Goal: Information Seeking & Learning: Compare options

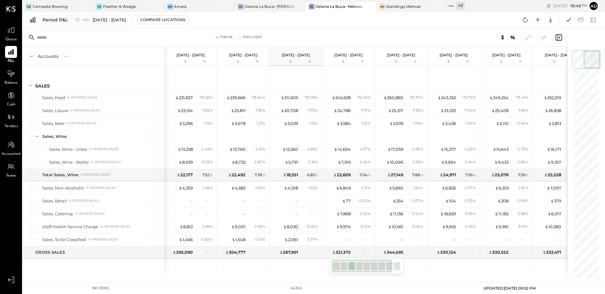
scroll to position [1676, 0]
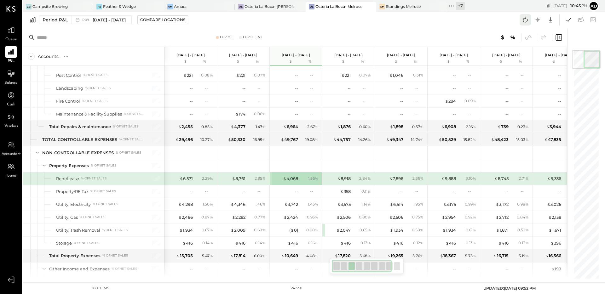
click at [530, 14] on button at bounding box center [525, 19] width 11 height 11
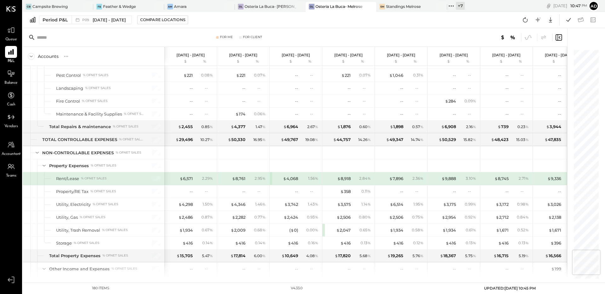
scroll to position [1683, 0]
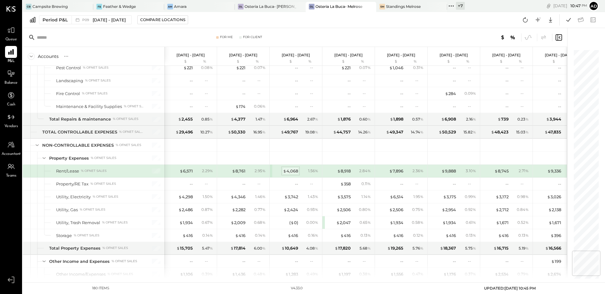
click at [293, 170] on div "$ 4,068" at bounding box center [290, 171] width 15 height 6
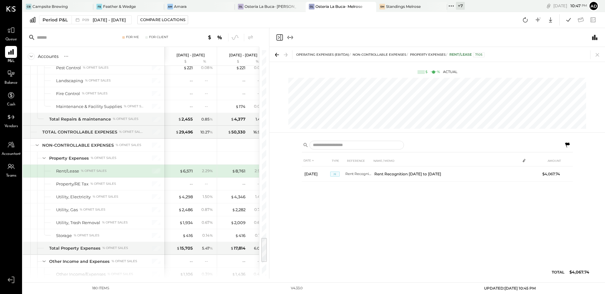
click at [280, 36] on icon "Close panel" at bounding box center [280, 38] width 8 height 8
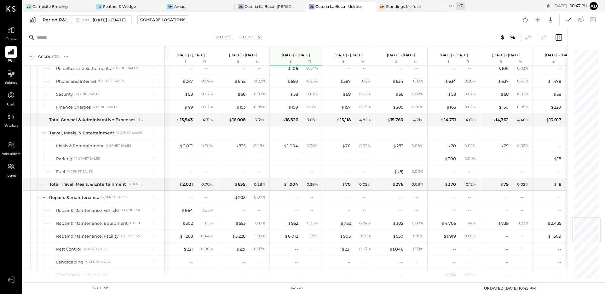
scroll to position [1361, 0]
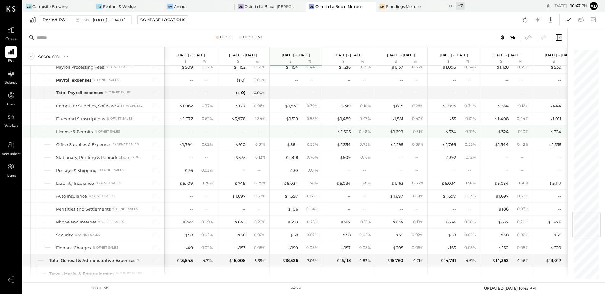
click at [346, 130] on div "$ 1,505" at bounding box center [344, 132] width 13 height 6
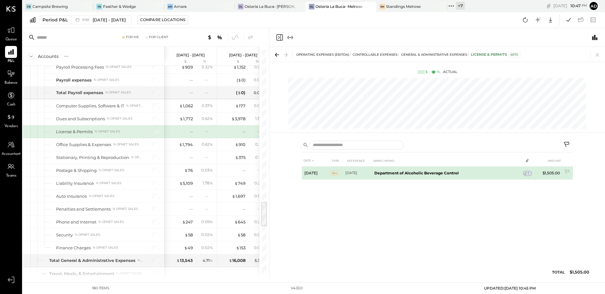
click at [530, 174] on div "1" at bounding box center [527, 173] width 9 height 5
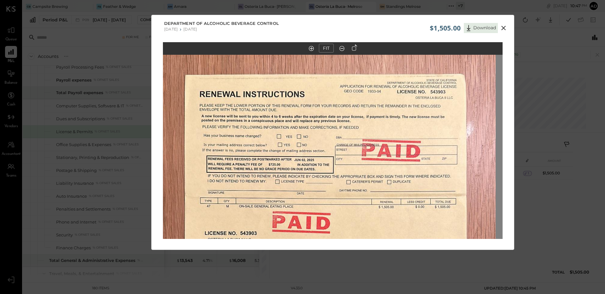
drag, startPoint x: 320, startPoint y: 104, endPoint x: 312, endPoint y: 229, distance: 125.7
click at [313, 231] on img at bounding box center [326, 259] width 340 height 604
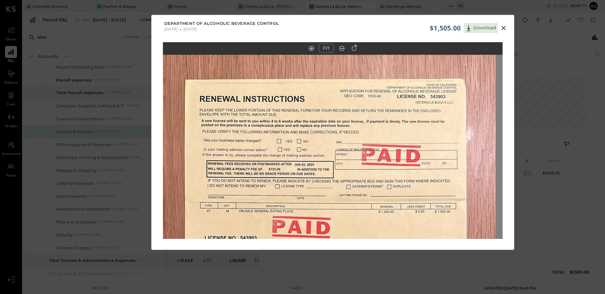
click at [504, 25] on icon at bounding box center [504, 28] width 8 height 8
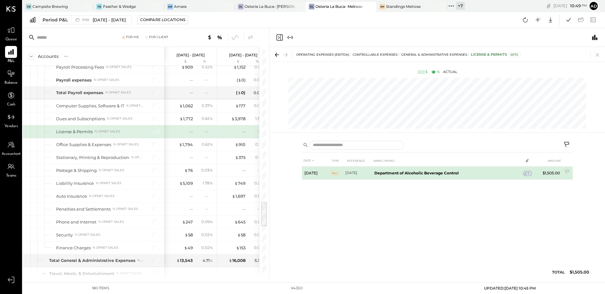
click at [406, 174] on b "Department of Alcoholic Beverage Control" at bounding box center [416, 173] width 84 height 5
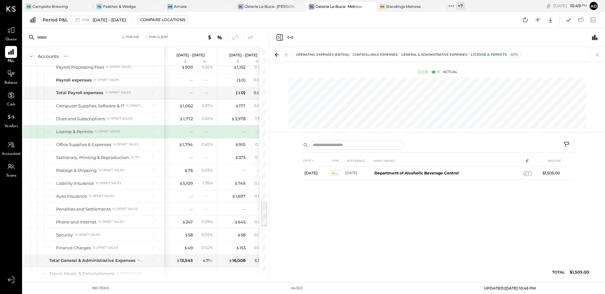
click at [280, 38] on icon "Close panel" at bounding box center [280, 38] width 8 height 8
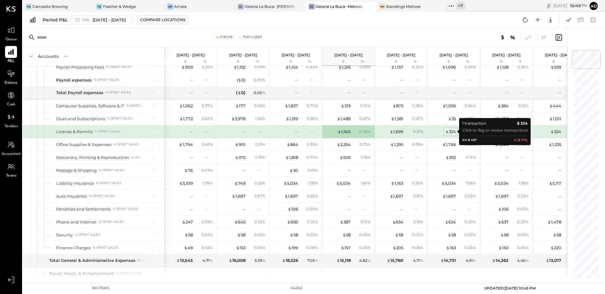
click at [452, 132] on div "$ 324" at bounding box center [450, 132] width 11 height 6
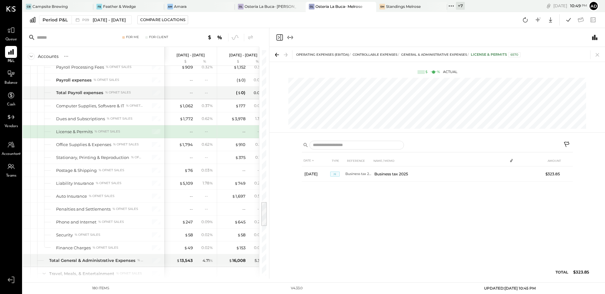
click at [278, 36] on icon "Close panel" at bounding box center [280, 38] width 8 height 8
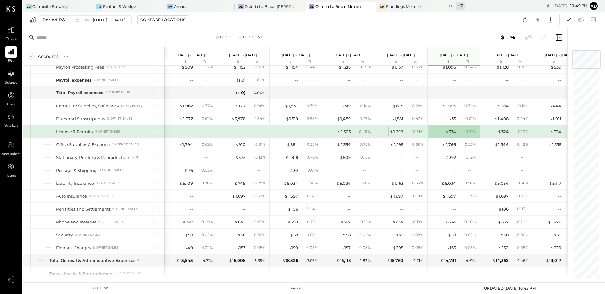
click at [395, 131] on div "$ 1,699" at bounding box center [397, 132] width 14 height 6
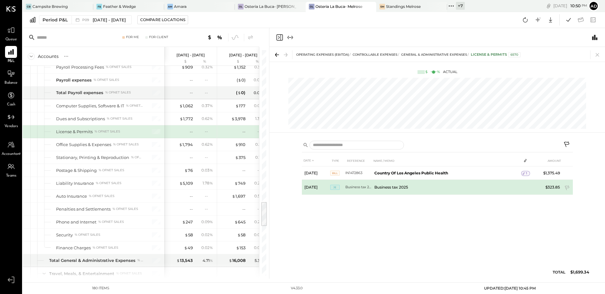
click at [374, 186] on td "Business tax 2025" at bounding box center [447, 187] width 150 height 15
click at [382, 185] on td "Business tax 2025" at bounding box center [447, 187] width 150 height 15
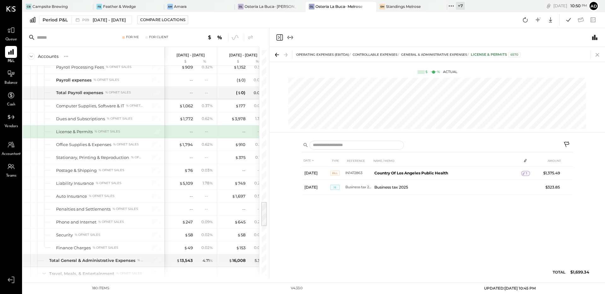
click at [596, 55] on icon at bounding box center [597, 54] width 9 height 9
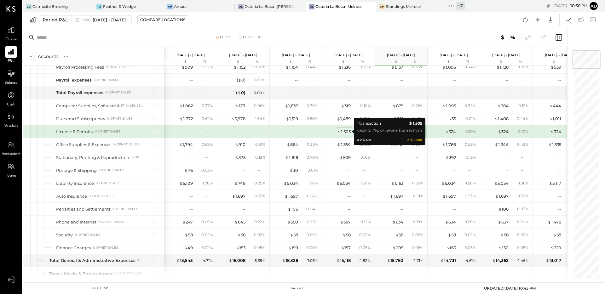
click at [341, 132] on div "$ 1,505" at bounding box center [344, 132] width 13 height 6
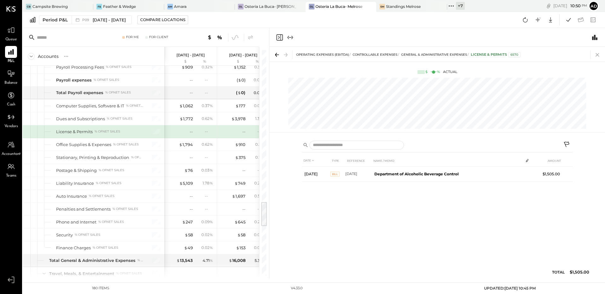
click at [595, 56] on icon at bounding box center [597, 54] width 9 height 9
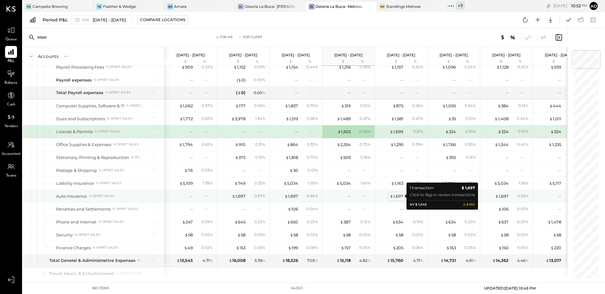
click at [395, 195] on div "$ 1,697" at bounding box center [397, 197] width 14 height 6
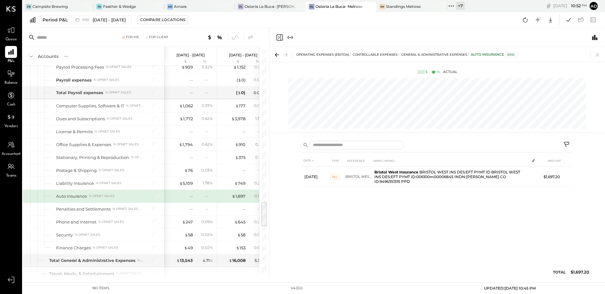
click at [280, 40] on icon "Close panel" at bounding box center [280, 38] width 8 height 8
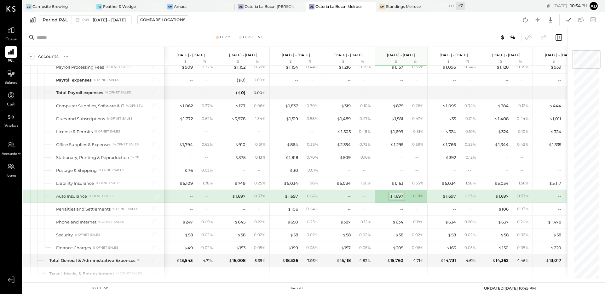
click at [397, 197] on div "$ 1,697" at bounding box center [397, 197] width 14 height 6
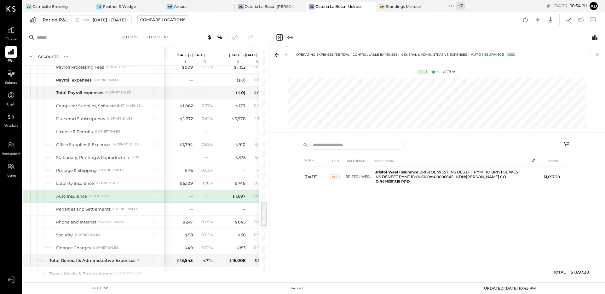
click at [598, 55] on icon at bounding box center [597, 54] width 3 height 3
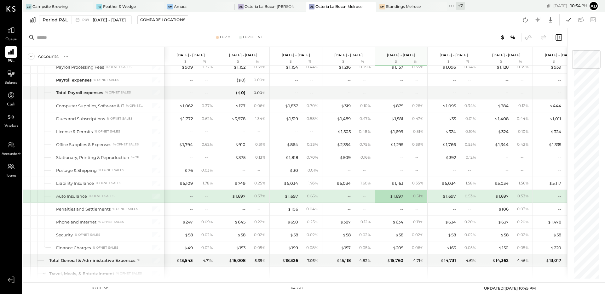
click at [345, 197] on div "--" at bounding box center [338, 197] width 25 height 6
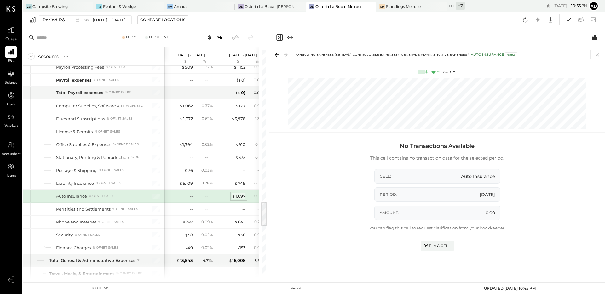
click at [238, 196] on div "$ 1,697" at bounding box center [239, 197] width 14 height 6
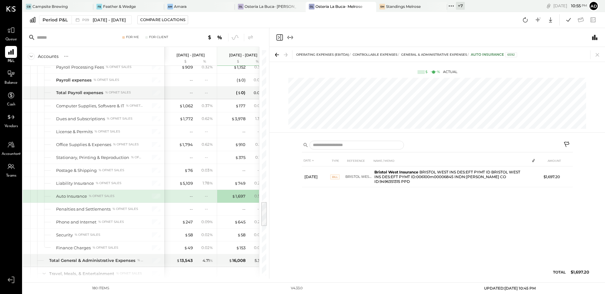
click at [281, 38] on icon "Close panel" at bounding box center [280, 38] width 8 height 8
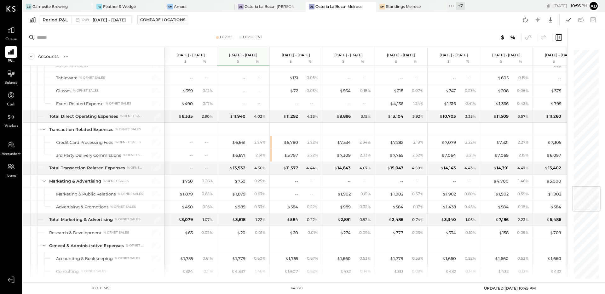
scroll to position [1124, 0]
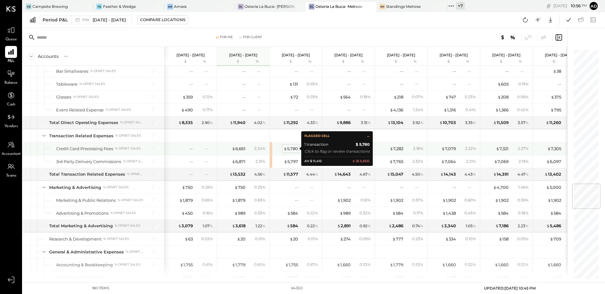
click at [293, 147] on div "$ 5,780" at bounding box center [291, 149] width 14 height 6
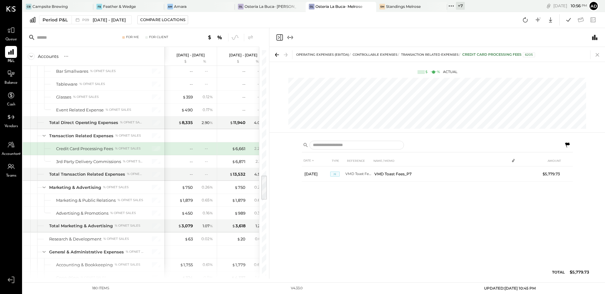
click at [596, 53] on icon at bounding box center [597, 54] width 9 height 9
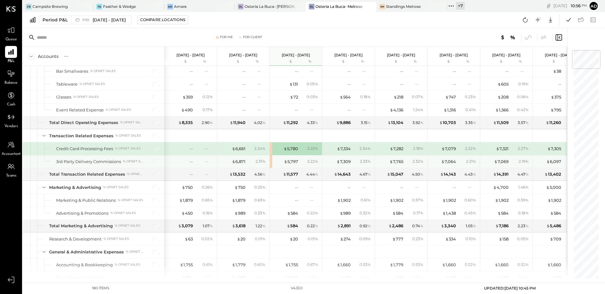
click at [294, 165] on div "$ 5,797 2.22 %" at bounding box center [296, 161] width 47 height 13
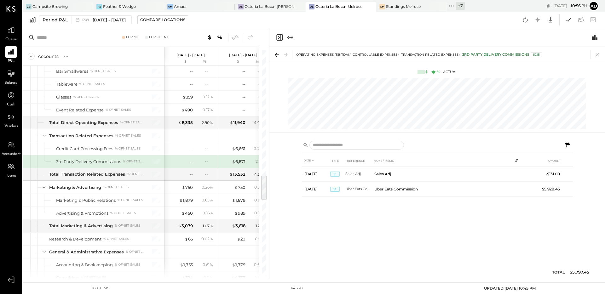
click at [595, 53] on icon at bounding box center [597, 54] width 9 height 9
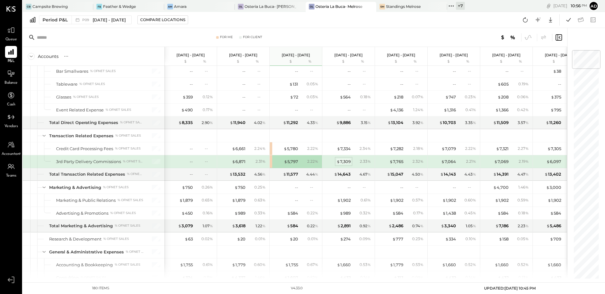
click at [346, 164] on div "$ 7,309" at bounding box center [344, 162] width 14 height 6
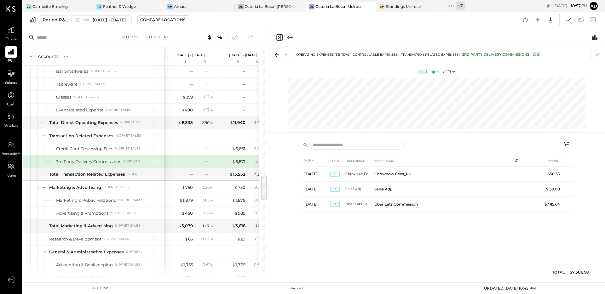
click at [598, 52] on icon at bounding box center [597, 54] width 9 height 9
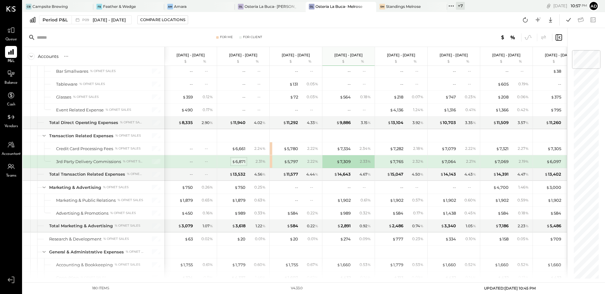
click at [239, 160] on div "$ 6,871" at bounding box center [239, 162] width 14 height 6
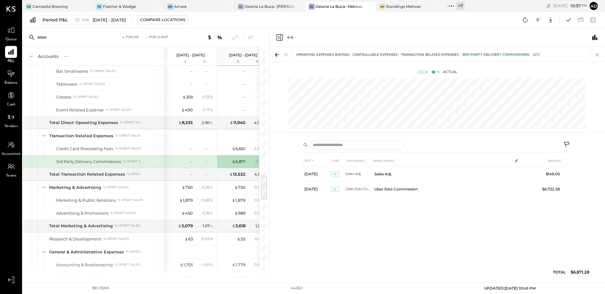
click at [600, 53] on icon at bounding box center [597, 54] width 9 height 9
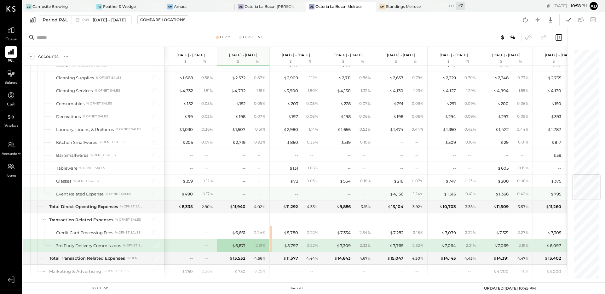
scroll to position [1073, 0]
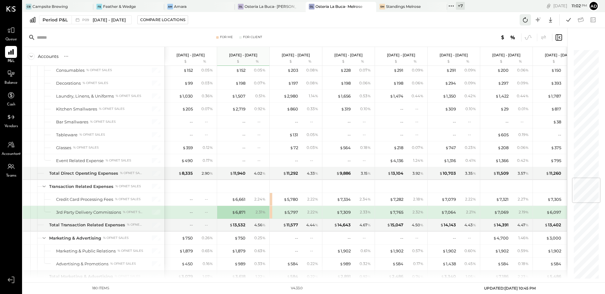
click at [525, 18] on icon at bounding box center [525, 19] width 5 height 5
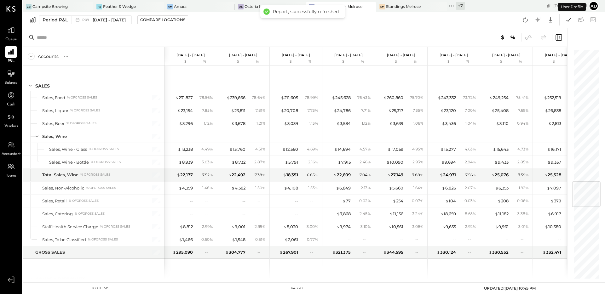
scroll to position [1107, 0]
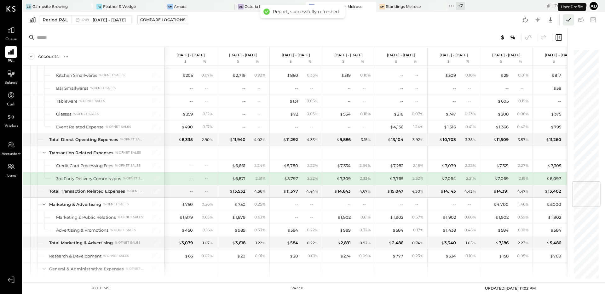
click at [566, 21] on icon at bounding box center [569, 20] width 8 height 8
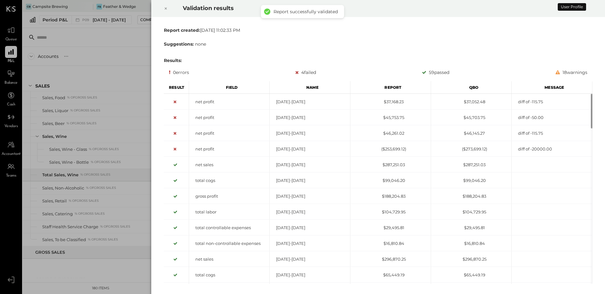
scroll to position [1107, 0]
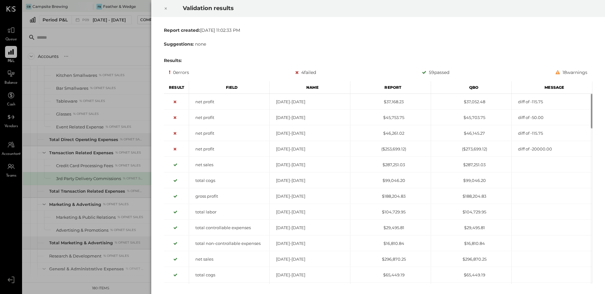
click at [164, 9] on icon at bounding box center [166, 9] width 4 height 8
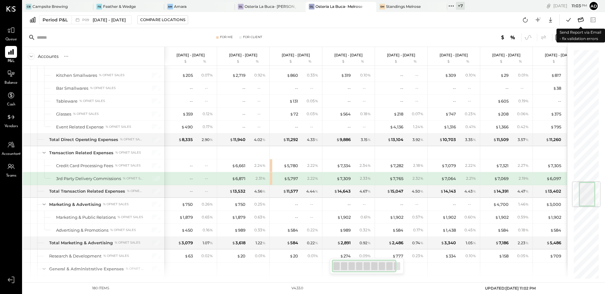
click at [580, 20] on icon at bounding box center [581, 20] width 8 height 8
click at [569, 21] on icon at bounding box center [569, 20] width 8 height 8
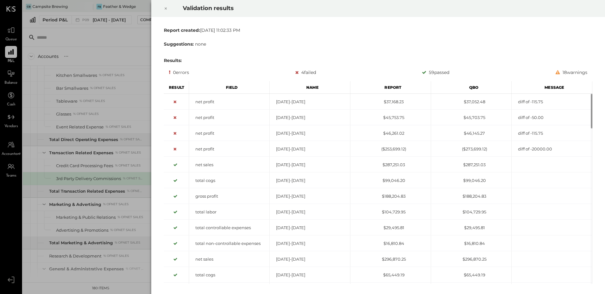
click at [163, 5] on div at bounding box center [166, 9] width 14 height 18
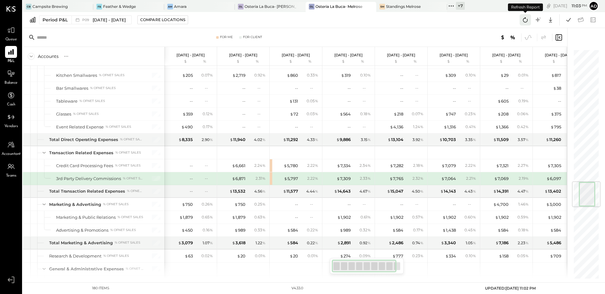
click at [522, 17] on icon at bounding box center [525, 20] width 8 height 8
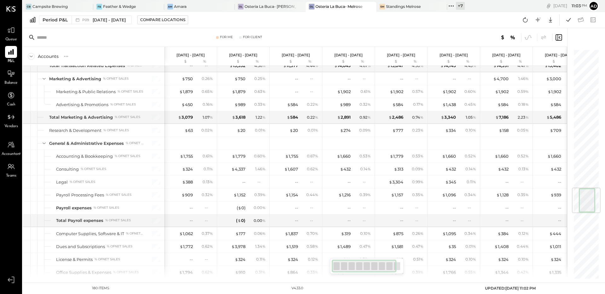
scroll to position [1155, 0]
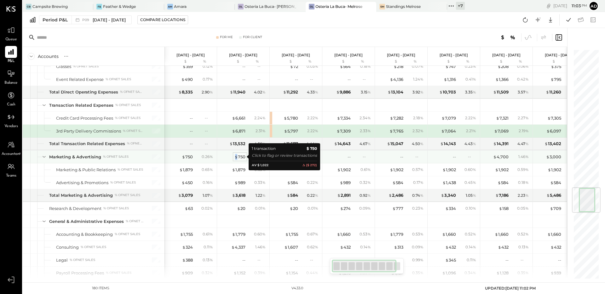
click at [236, 156] on span "$" at bounding box center [236, 156] width 3 height 5
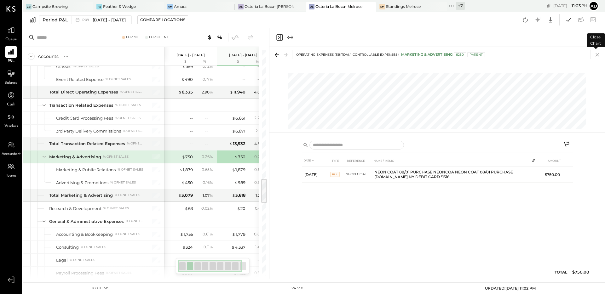
click at [595, 57] on icon at bounding box center [597, 54] width 9 height 9
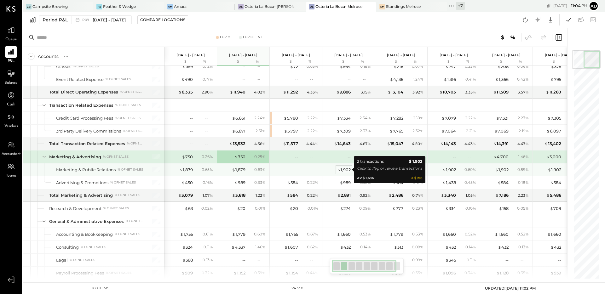
click at [343, 171] on div "$ 1,902" at bounding box center [344, 170] width 14 height 6
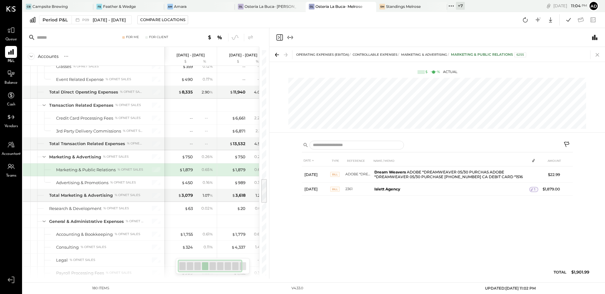
click at [598, 56] on icon at bounding box center [597, 54] width 9 height 9
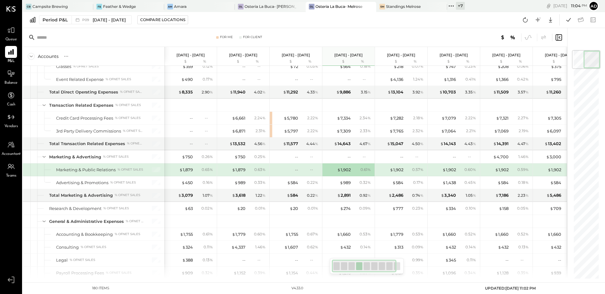
click at [513, 169] on div "0.59 %" at bounding box center [520, 170] width 20 height 6
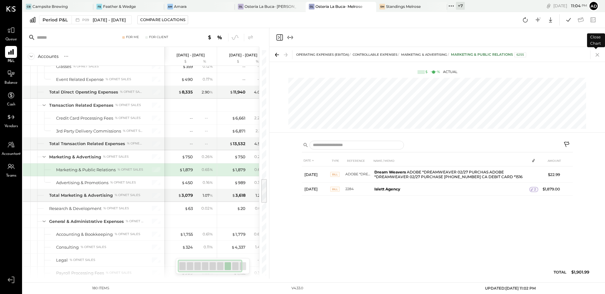
click at [596, 55] on icon at bounding box center [597, 54] width 9 height 9
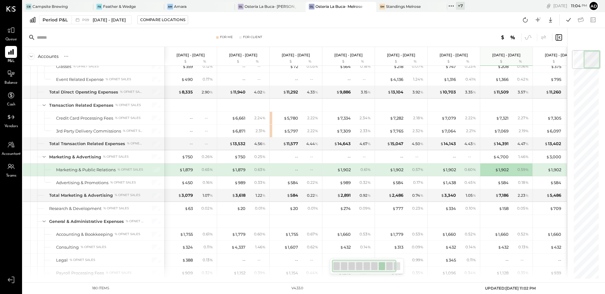
click at [355, 168] on div "0.61 %" at bounding box center [362, 170] width 20 height 6
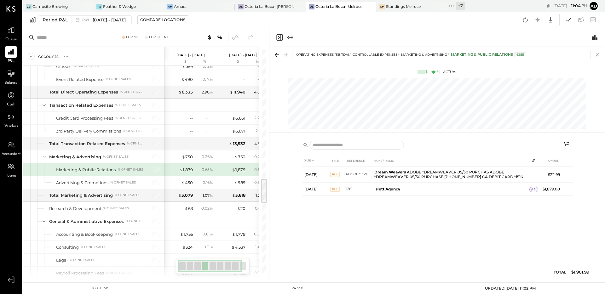
click at [601, 57] on icon at bounding box center [597, 54] width 9 height 9
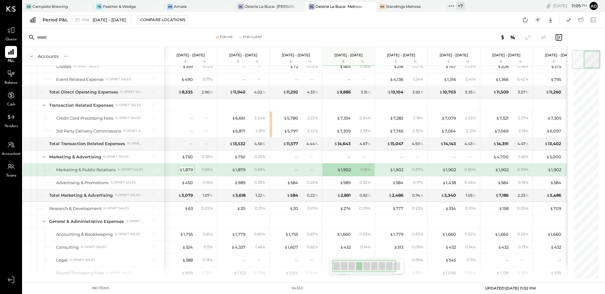
click at [182, 169] on span "$" at bounding box center [180, 169] width 3 height 5
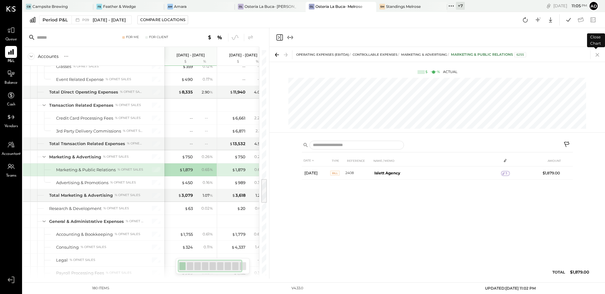
click at [594, 55] on icon at bounding box center [597, 54] width 9 height 9
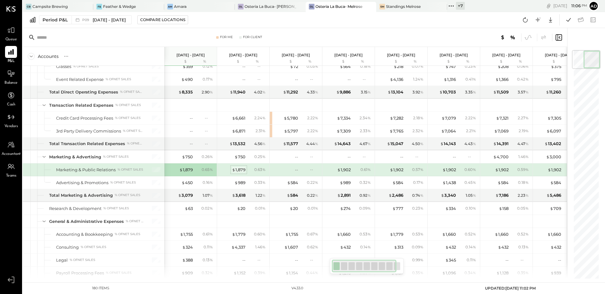
click at [240, 170] on div "$ 1,879" at bounding box center [239, 170] width 14 height 6
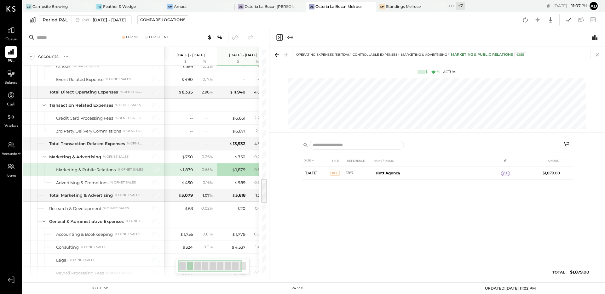
click at [598, 55] on icon at bounding box center [597, 54] width 3 height 3
click at [598, 55] on div "OPERATING EXPENSES (EBITDA) CONTROLLABLE EXPENSES Marketing & Advertising Marke…" at bounding box center [438, 163] width 336 height 232
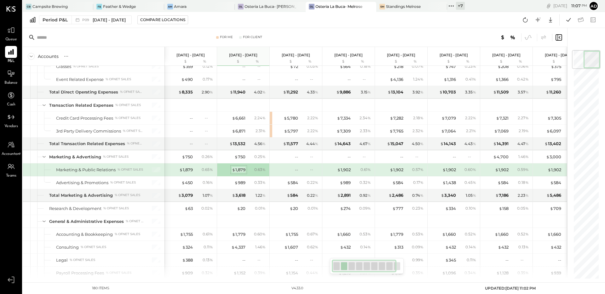
click at [242, 168] on div "$ 1,879" at bounding box center [239, 170] width 14 height 6
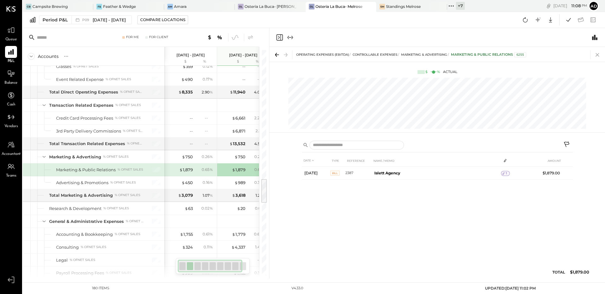
click at [598, 54] on icon at bounding box center [597, 54] width 9 height 9
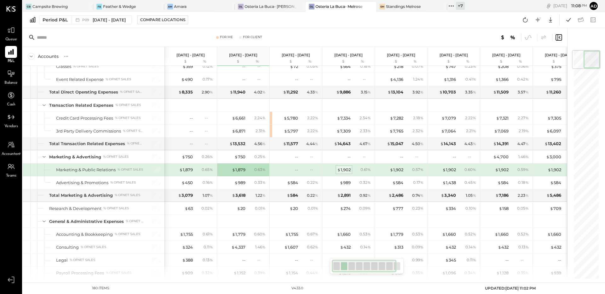
click at [344, 168] on div "$ 1,902" at bounding box center [344, 170] width 14 height 6
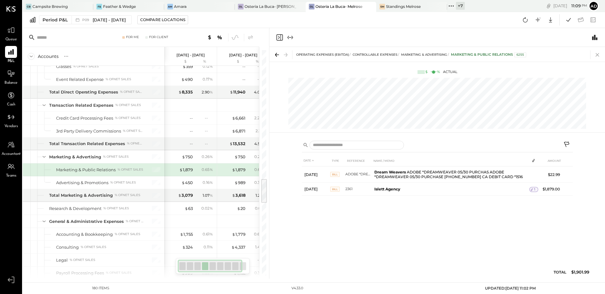
click at [597, 53] on icon at bounding box center [597, 54] width 9 height 9
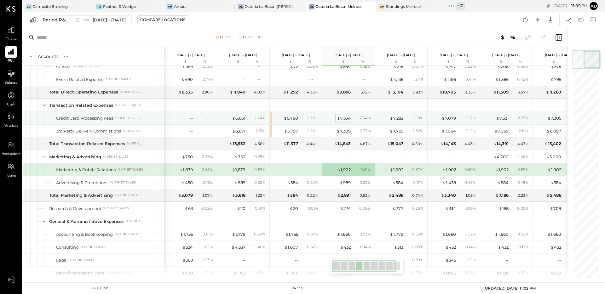
click at [344, 118] on div "$ 7,334" at bounding box center [344, 118] width 14 height 6
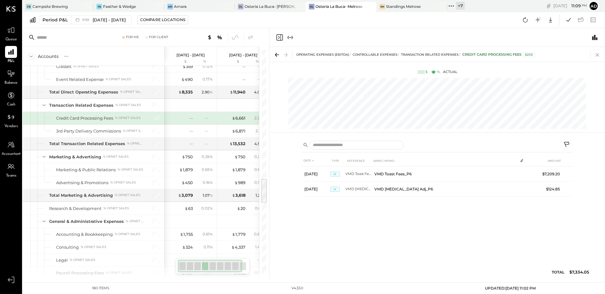
click at [598, 53] on icon at bounding box center [597, 54] width 9 height 9
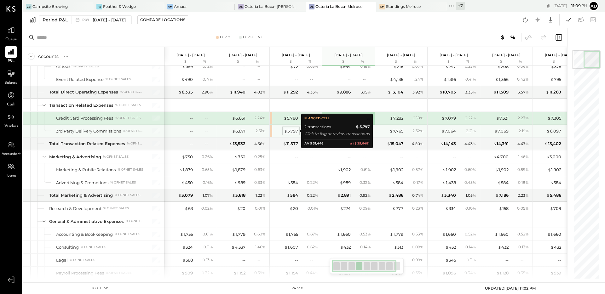
click at [293, 131] on div "$ 5,797" at bounding box center [291, 131] width 14 height 6
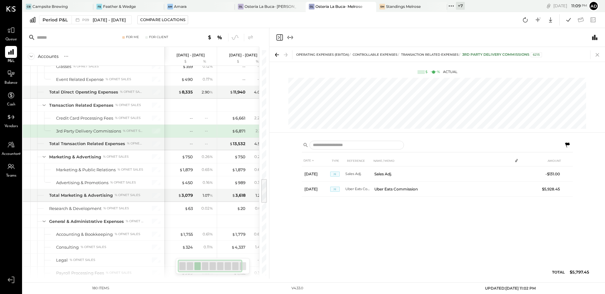
click at [595, 56] on icon at bounding box center [597, 54] width 9 height 9
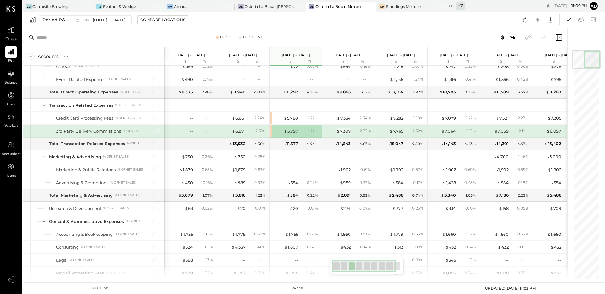
click at [343, 133] on div "$ 7,309" at bounding box center [344, 131] width 14 height 6
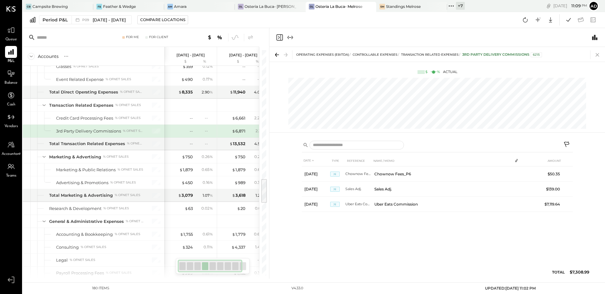
click at [598, 54] on icon at bounding box center [597, 54] width 9 height 9
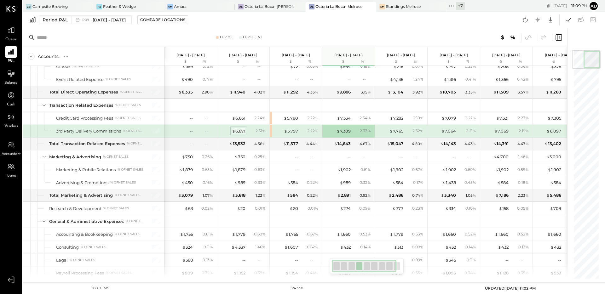
click at [241, 133] on div "$ 6,871" at bounding box center [239, 131] width 14 height 6
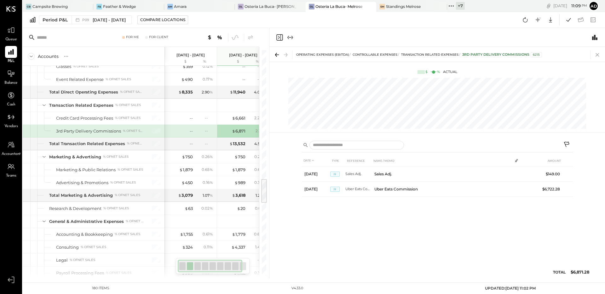
click at [597, 53] on icon at bounding box center [597, 54] width 9 height 9
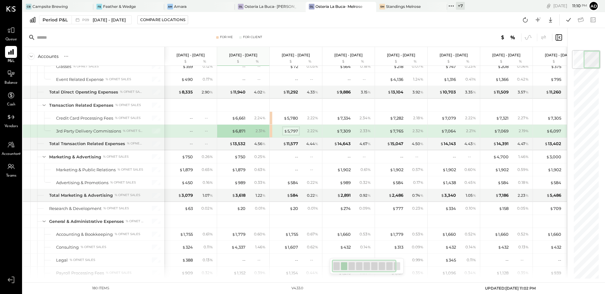
click at [284, 133] on span "$" at bounding box center [285, 131] width 3 height 5
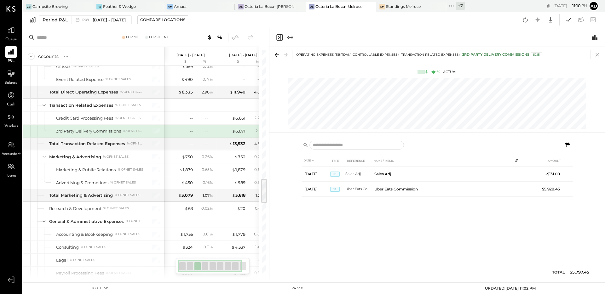
click at [596, 53] on icon at bounding box center [597, 54] width 3 height 3
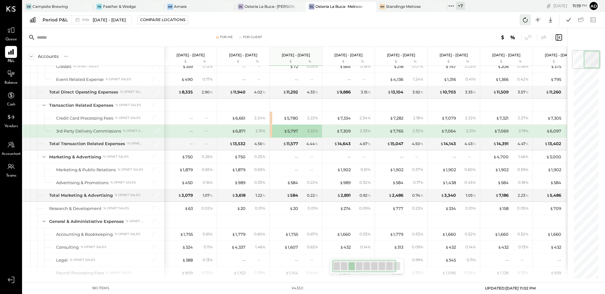
click at [526, 18] on icon at bounding box center [525, 20] width 8 height 8
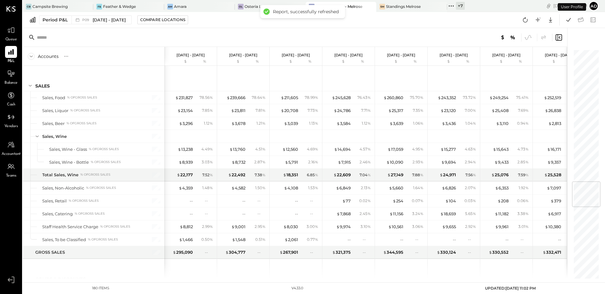
scroll to position [1107, 0]
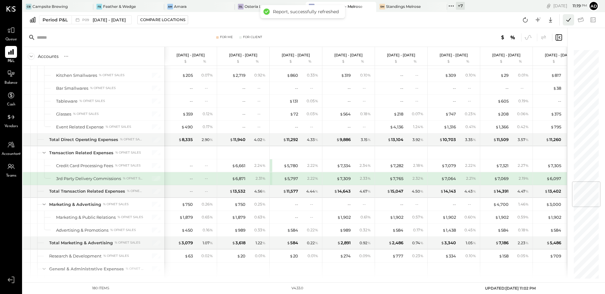
click at [569, 22] on icon at bounding box center [569, 20] width 8 height 8
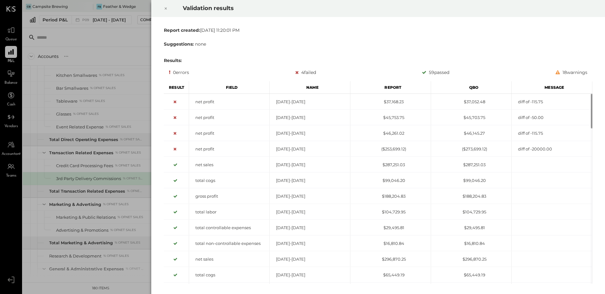
click at [166, 11] on icon at bounding box center [166, 9] width 4 height 8
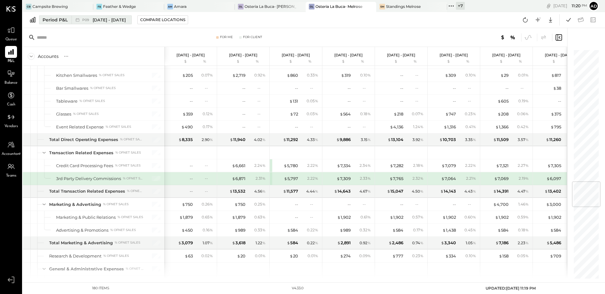
click at [101, 22] on span "Aug 11 - Sep 7, 2025" at bounding box center [109, 20] width 33 height 6
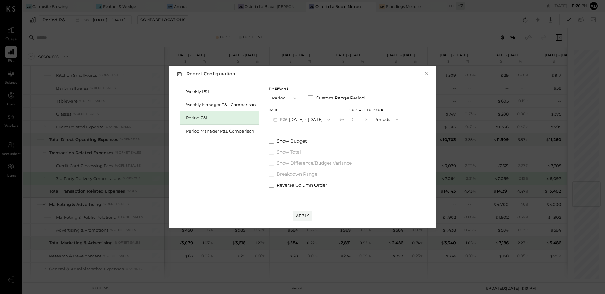
click at [309, 117] on button "P09 Aug 11 - Sep 7, 2025" at bounding box center [302, 120] width 66 height 12
click at [301, 132] on span "Jul 14 - Aug 10, 2025" at bounding box center [299, 133] width 30 height 5
click at [397, 120] on button "Periods" at bounding box center [387, 120] width 32 height 12
click at [369, 148] on div "Show Budget Show Total Show Difference/Budget Variance Breakdown Range Reverse …" at bounding box center [336, 163] width 134 height 50
click at [355, 121] on icon "button" at bounding box center [353, 120] width 4 height 4
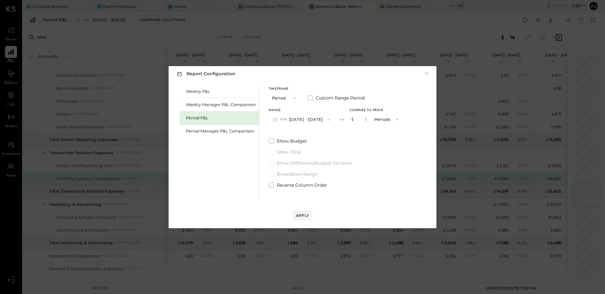
click at [355, 121] on icon "button" at bounding box center [353, 120] width 4 height 4
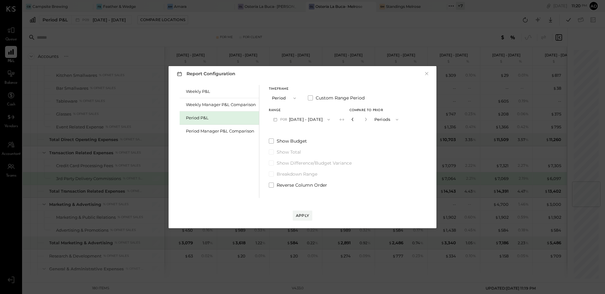
click at [355, 121] on icon "button" at bounding box center [353, 120] width 4 height 4
type input "*"
click at [355, 121] on icon "button" at bounding box center [353, 120] width 4 height 4
click at [306, 213] on div "Apply" at bounding box center [302, 215] width 13 height 5
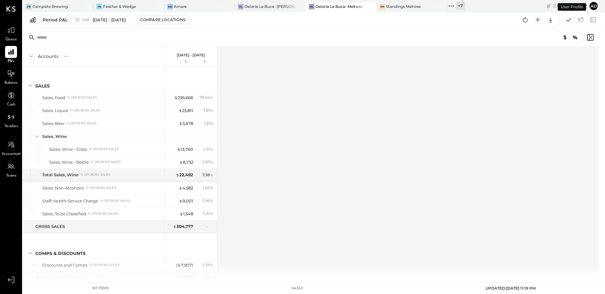
scroll to position [1042, 0]
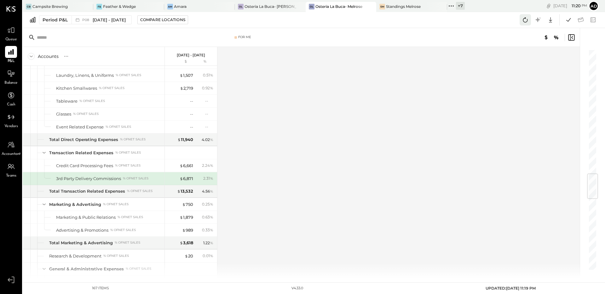
click at [520, 18] on button at bounding box center [525, 19] width 11 height 11
click at [565, 21] on icon at bounding box center [569, 20] width 8 height 8
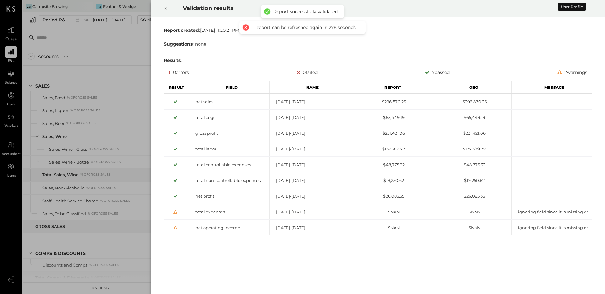
scroll to position [1042, 0]
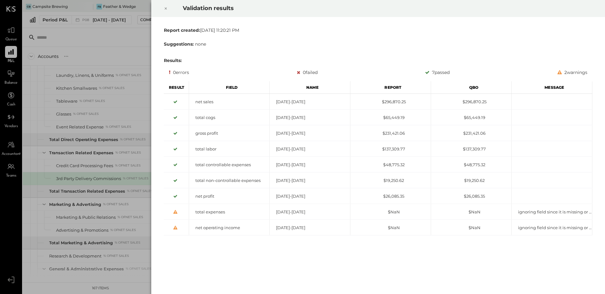
click at [164, 9] on icon at bounding box center [166, 9] width 4 height 8
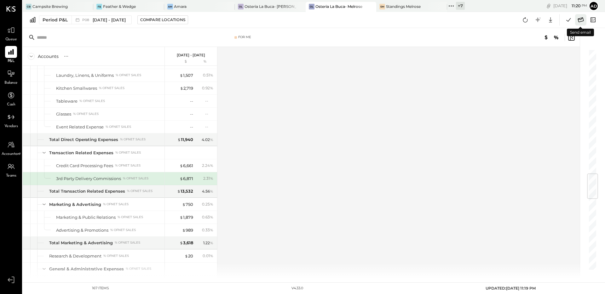
click at [579, 22] on icon at bounding box center [581, 19] width 6 height 5
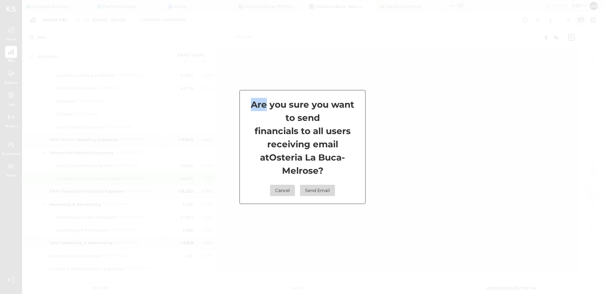
click at [579, 22] on div "Are you sure you want to send financials to all users receiving email at Osteri…" at bounding box center [302, 147] width 605 height 294
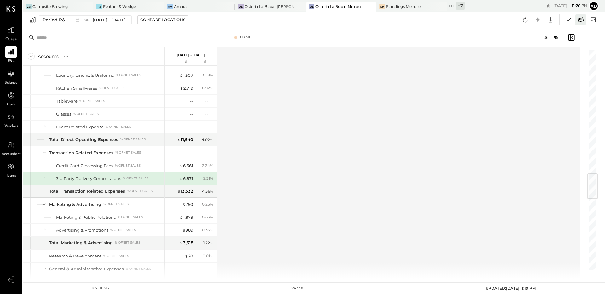
click at [586, 22] on button at bounding box center [580, 19] width 11 height 11
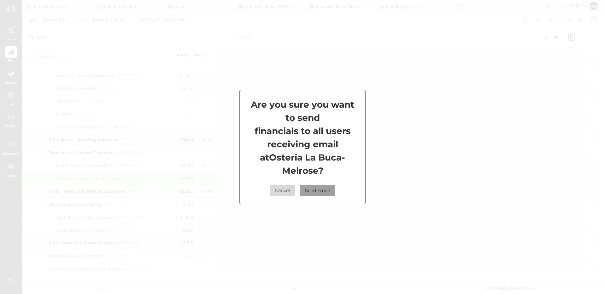
click at [319, 189] on button "Send Email" at bounding box center [317, 190] width 35 height 11
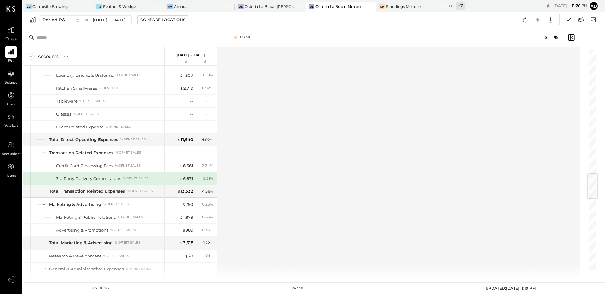
click at [409, 165] on div "Accounts S % GL Jul 14 - Aug 10, 2025 $ % SALES Sales, Food % of GROSS SALES Sa…" at bounding box center [302, 163] width 558 height 232
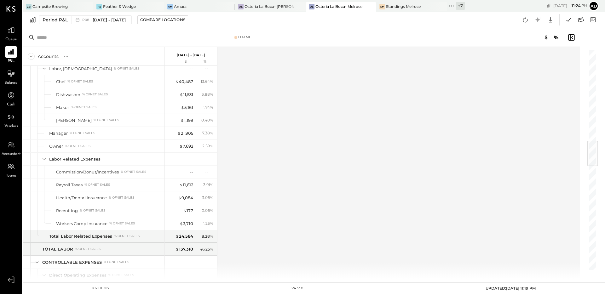
scroll to position [769, 0]
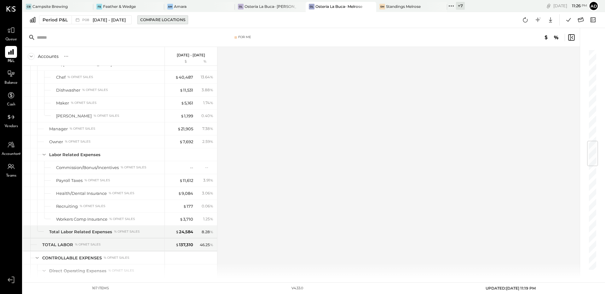
click at [165, 20] on div "Compare Locations" at bounding box center [162, 19] width 45 height 5
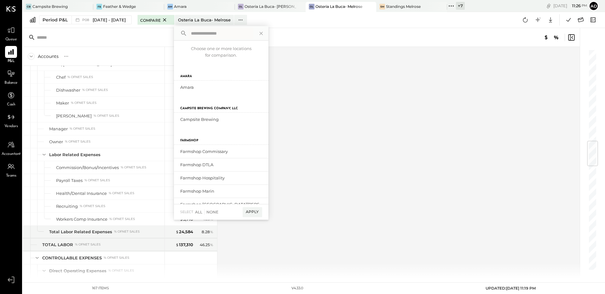
click at [159, 35] on div "For Me" at bounding box center [242, 37] width 211 height 4
click at [265, 32] on icon at bounding box center [261, 33] width 8 height 8
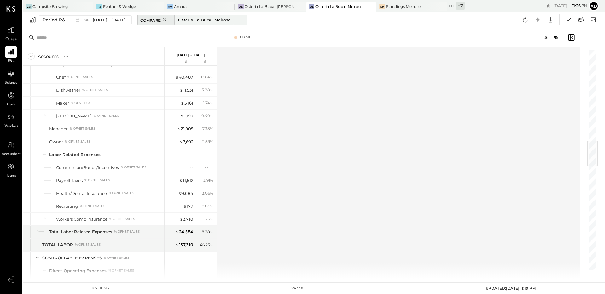
click at [169, 19] on icon at bounding box center [165, 20] width 8 height 8
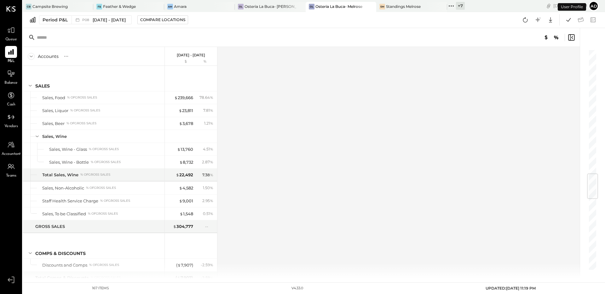
scroll to position [1042, 0]
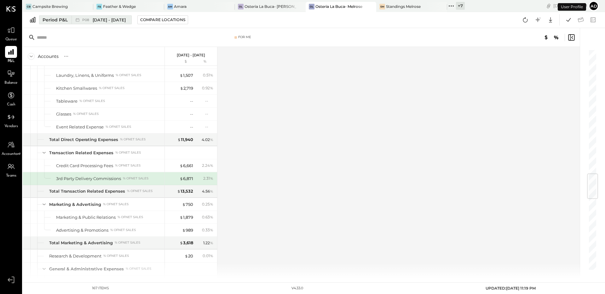
click at [114, 20] on span "Jul 14 - Aug 10, 2025" at bounding box center [109, 20] width 33 height 6
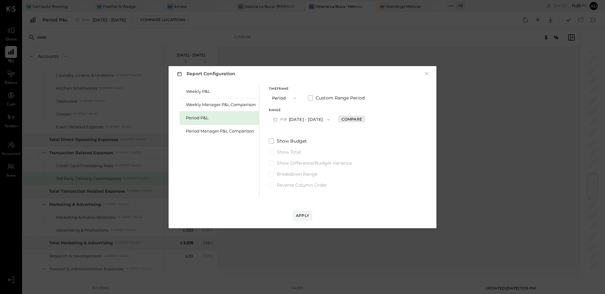
click at [348, 121] on button "Compare" at bounding box center [352, 119] width 26 height 6
click at [368, 120] on icon "button" at bounding box center [366, 120] width 4 height 4
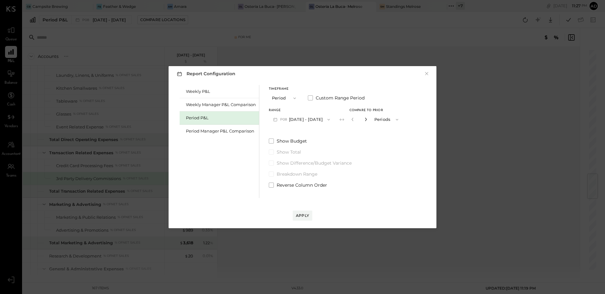
click at [368, 120] on icon "button" at bounding box center [366, 120] width 4 height 4
type input "*"
click at [300, 215] on div "Apply" at bounding box center [302, 215] width 13 height 5
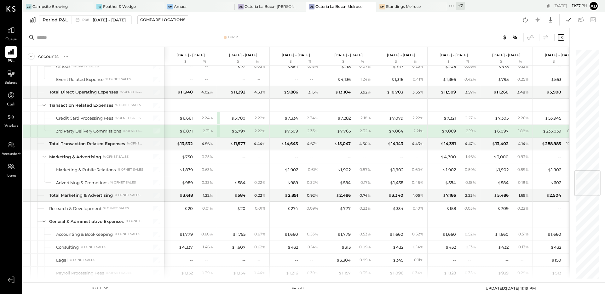
scroll to position [1011, 0]
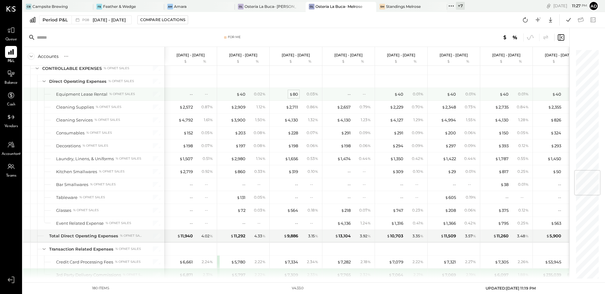
click at [292, 93] on span "$" at bounding box center [290, 94] width 3 height 5
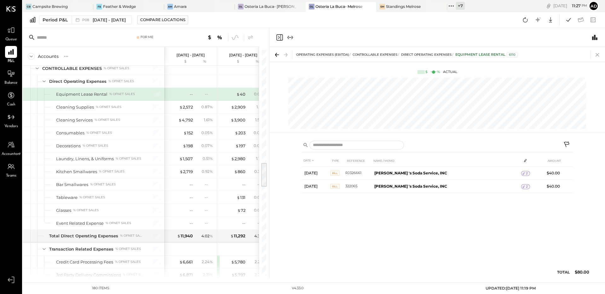
click at [595, 57] on icon at bounding box center [597, 54] width 9 height 9
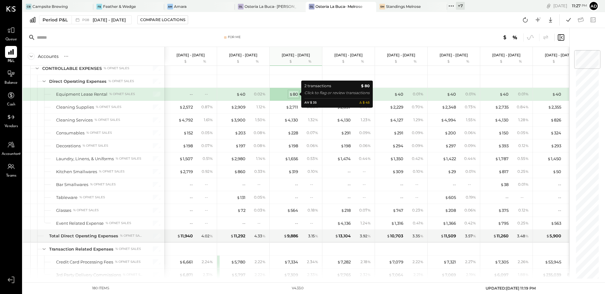
click at [290, 93] on span "$" at bounding box center [290, 94] width 3 height 5
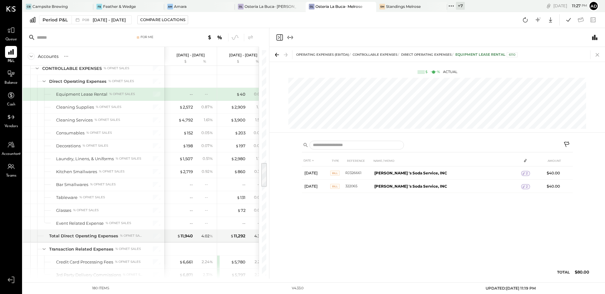
click at [598, 53] on icon at bounding box center [597, 54] width 9 height 9
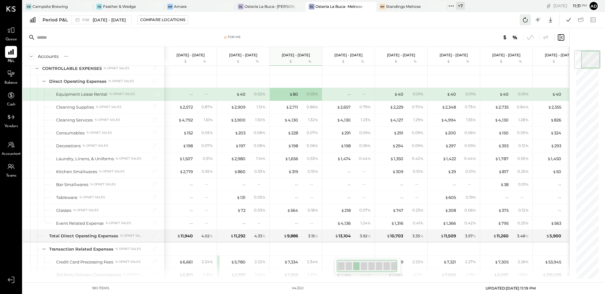
click at [525, 18] on icon at bounding box center [525, 20] width 8 height 8
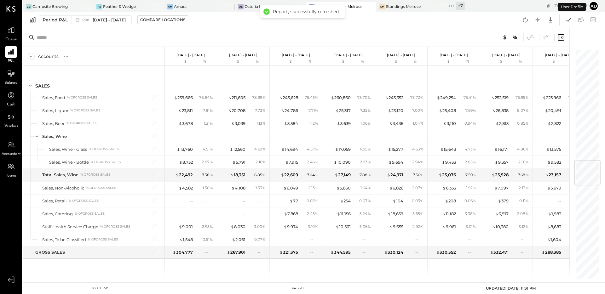
scroll to position [926, 0]
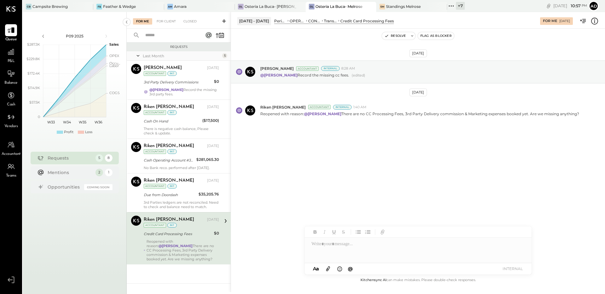
click at [299, 148] on div "[DATE] [PERSON_NAME] Accountant Internal 8:28 AM @[PERSON_NAME] Record the miss…" at bounding box center [418, 106] width 374 height 125
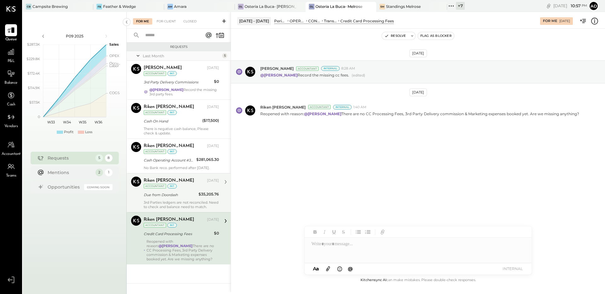
click at [186, 206] on div "3rd Parties ledgers are not reconciled. Need to check and balance need to match." at bounding box center [181, 204] width 75 height 9
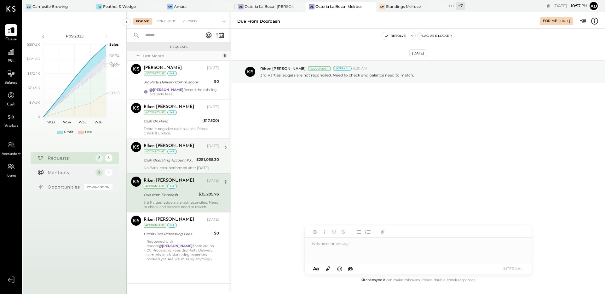
click at [191, 156] on div "Riken [PERSON_NAME] [DATE] Accountant int Cash Operating Account #3220 $281,065…" at bounding box center [181, 156] width 75 height 28
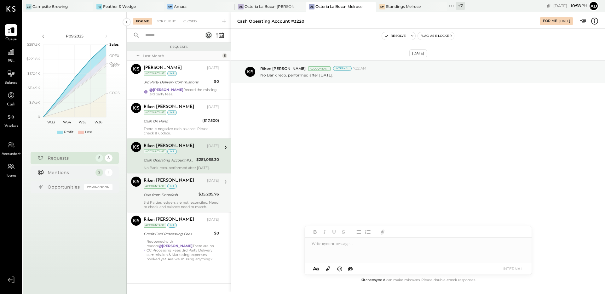
click at [389, 35] on icon "button" at bounding box center [387, 36] width 4 height 4
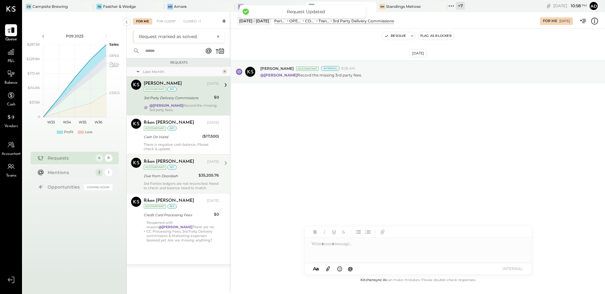
click at [316, 109] on div "[DATE] [PERSON_NAME] Accountant Internal 8:28 AM @[PERSON_NAME] Record the miss…" at bounding box center [418, 87] width 374 height 86
click at [358, 22] on div "3rd Party Delivery Commissions" at bounding box center [363, 20] width 61 height 5
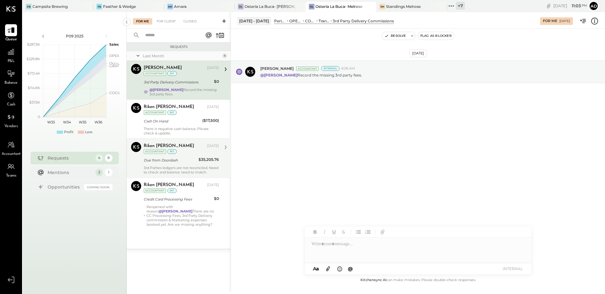
click at [312, 114] on div "[DATE] [PERSON_NAME] Accountant Internal 8:28 AM @[PERSON_NAME] Record the miss…" at bounding box center [418, 87] width 374 height 86
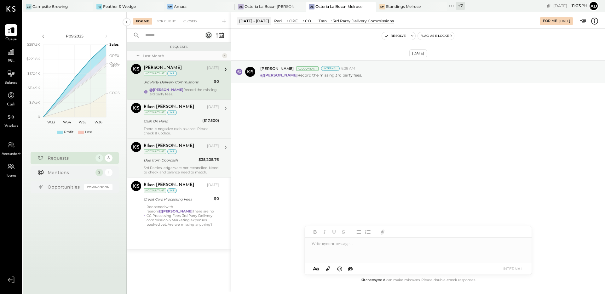
click at [183, 114] on div "Riken [PERSON_NAME] [DATE] Accountant int" at bounding box center [181, 109] width 75 height 13
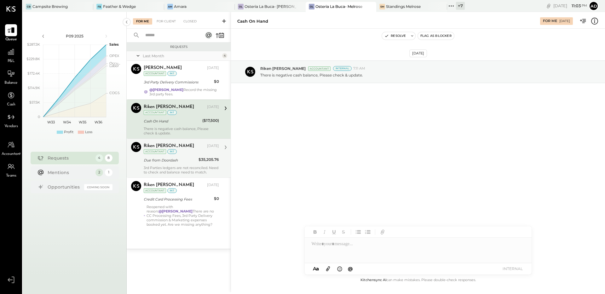
click at [173, 157] on div "Due from Doordash" at bounding box center [170, 160] width 53 height 6
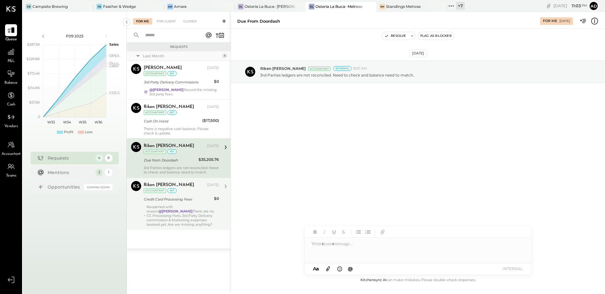
click at [174, 209] on div "Reopened with reason: @[PERSON_NAME] There are no CC Processing Fees, 3rd Party…" at bounding box center [183, 216] width 72 height 22
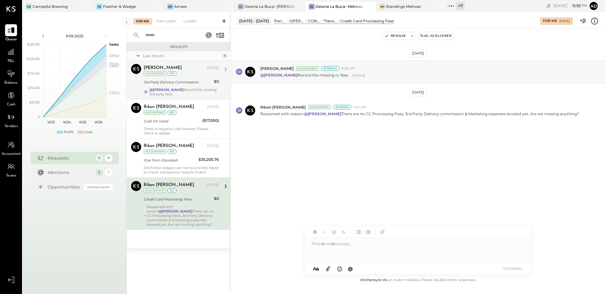
click at [194, 90] on div "@[PERSON_NAME] Record the missing 3rd party fees." at bounding box center [184, 92] width 70 height 9
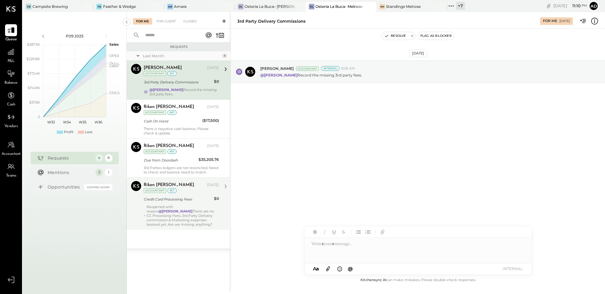
click at [377, 136] on div "[DATE] [PERSON_NAME] Accountant Internal 8:28 AM @[PERSON_NAME] Record the miss…" at bounding box center [418, 153] width 374 height 248
click at [403, 37] on button "Resolve" at bounding box center [395, 36] width 26 height 8
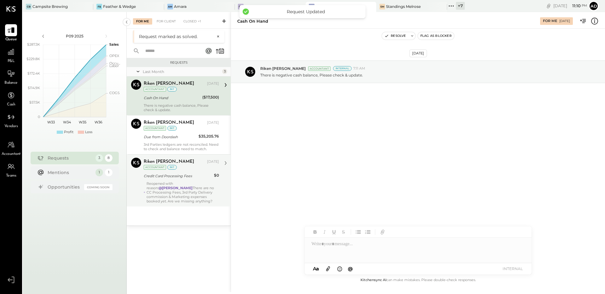
click at [187, 173] on div "Credit Card Processing Fees" at bounding box center [178, 176] width 68 height 6
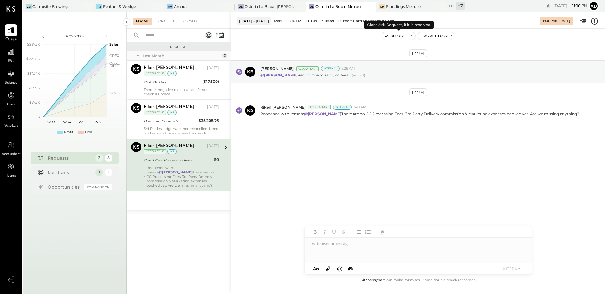
click at [393, 37] on button "Resolve" at bounding box center [395, 36] width 26 height 8
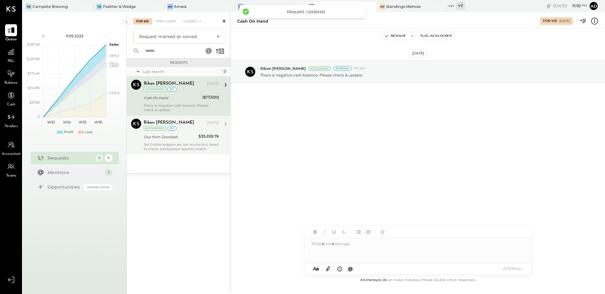
click at [165, 146] on div "3rd Parties ledgers are not reconciled. Need to check and balance need to match." at bounding box center [181, 146] width 75 height 9
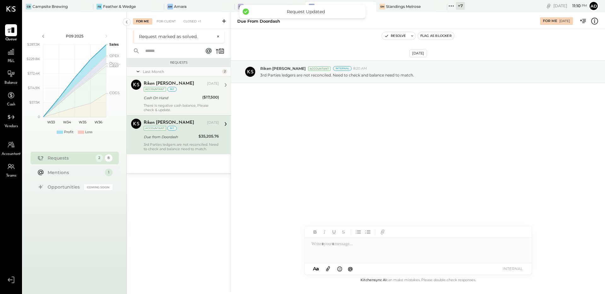
click at [171, 105] on div "There is negative cash balance, Please check & update." at bounding box center [181, 107] width 75 height 9
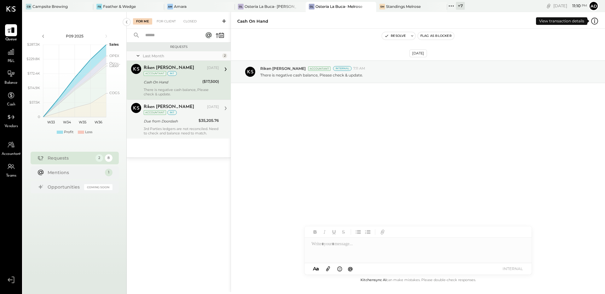
click at [593, 23] on icon at bounding box center [595, 21] width 8 height 8
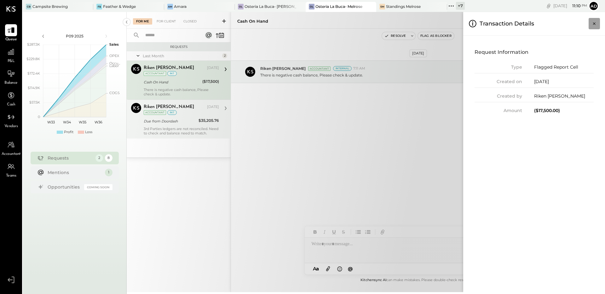
click at [594, 24] on icon "Close panel" at bounding box center [594, 23] width 3 height 3
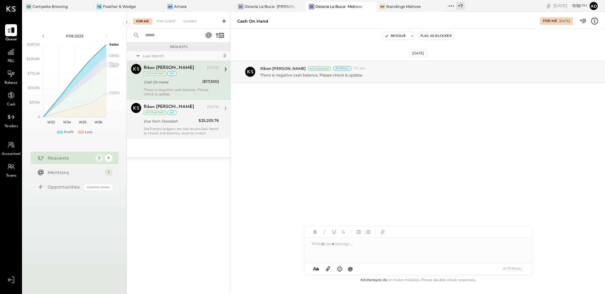
click at [379, 125] on div "[DATE] Riken [PERSON_NAME] Accountant Internal 7:11 AM There is negative cash b…" at bounding box center [418, 87] width 374 height 86
click at [92, 174] on div "Mentions" at bounding box center [75, 172] width 54 height 6
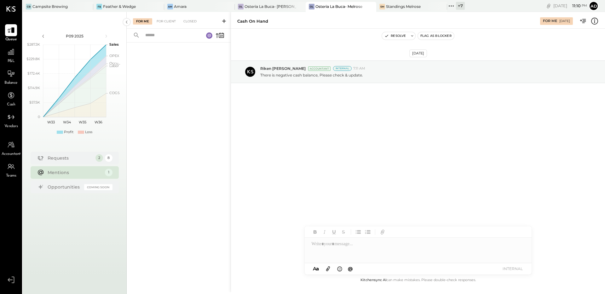
click at [180, 125] on div at bounding box center [179, 160] width 104 height 235
drag, startPoint x: 297, startPoint y: 107, endPoint x: 268, endPoint y: 102, distance: 29.2
click at [297, 107] on div "Aug 28th, 2025 Riken Shethiya Accountant Internal 7:11 AM There is negative cas…" at bounding box center [418, 87] width 374 height 86
click at [163, 23] on div "For Client" at bounding box center [167, 21] width 26 height 6
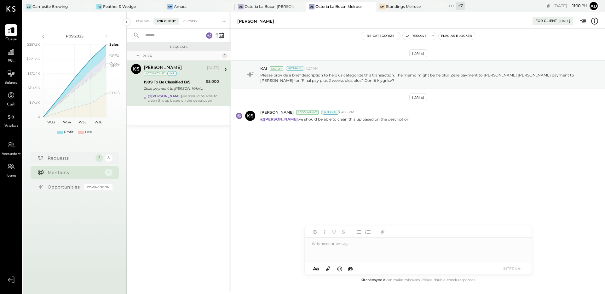
click at [292, 137] on div "Sep 4th, 2024 KAI System Internal 1:27 AM Please provide a brief description to…" at bounding box center [418, 109] width 374 height 130
click at [408, 37] on icon "button" at bounding box center [407, 36] width 4 height 4
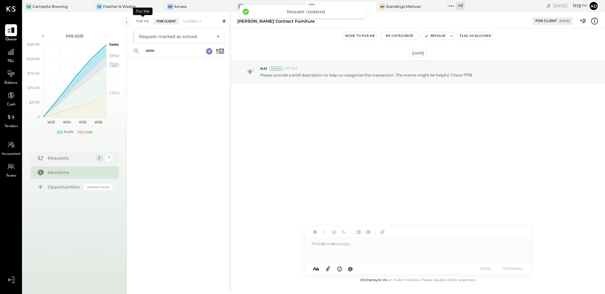
click at [141, 18] on div "For Me" at bounding box center [142, 21] width 19 height 6
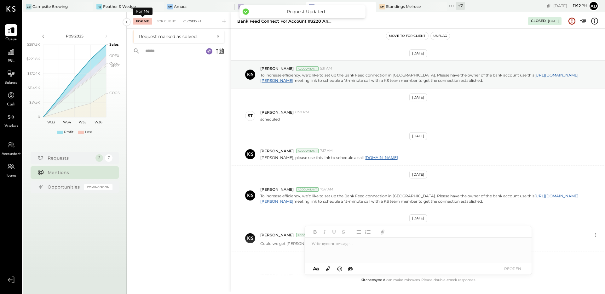
scroll to position [66, 0]
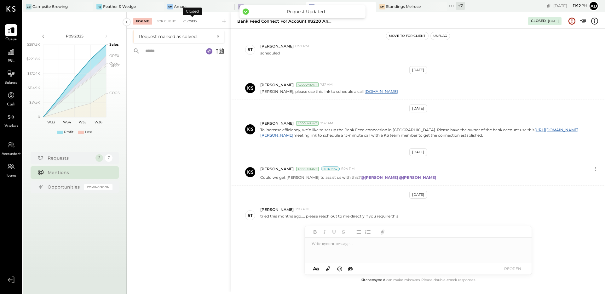
click at [187, 20] on div "Closed" at bounding box center [190, 21] width 20 height 6
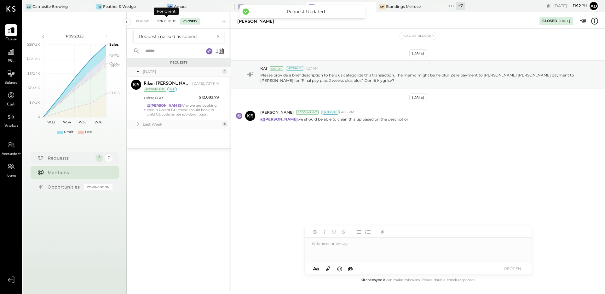
click at [168, 20] on div "For Client" at bounding box center [167, 21] width 26 height 6
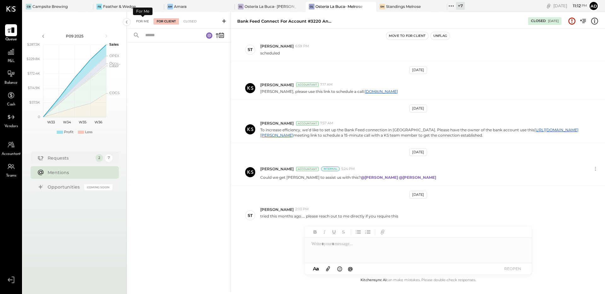
click at [149, 20] on div "For Me" at bounding box center [142, 21] width 19 height 6
drag, startPoint x: 209, startPoint y: 119, endPoint x: 219, endPoint y: 124, distance: 11.0
click at [211, 119] on div at bounding box center [179, 160] width 104 height 235
click at [275, 241] on div "May 13th, 2025 Prashant Basva Accountant 5:11 AM To increase efficiency, we’d l…" at bounding box center [418, 160] width 374 height 232
drag, startPoint x: 182, startPoint y: 53, endPoint x: 179, endPoint y: 48, distance: 6.2
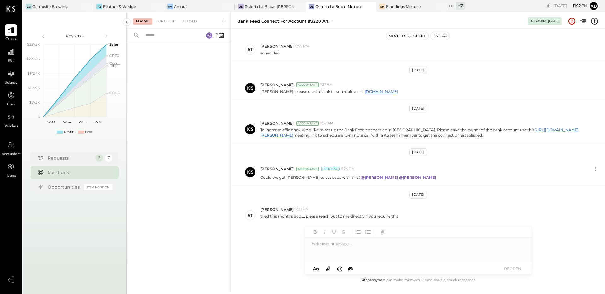
click at [182, 52] on div at bounding box center [179, 160] width 104 height 235
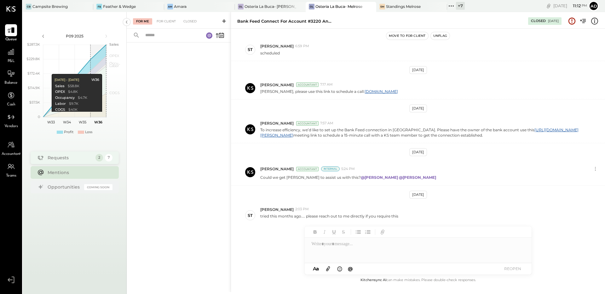
click at [56, 156] on div "Requests" at bounding box center [70, 158] width 45 height 6
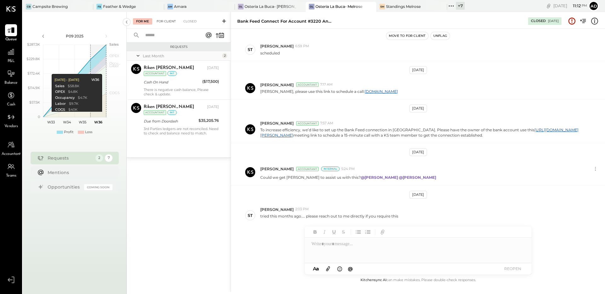
click at [160, 24] on div "For Client" at bounding box center [167, 21] width 26 height 6
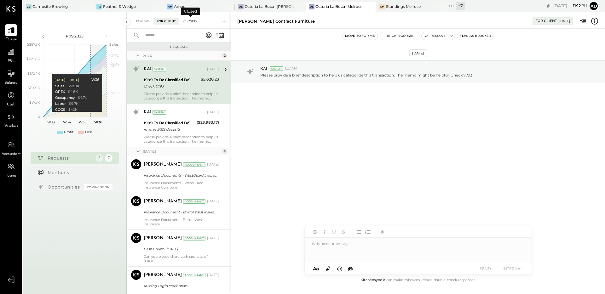
click at [189, 20] on div "Closed" at bounding box center [190, 21] width 20 height 6
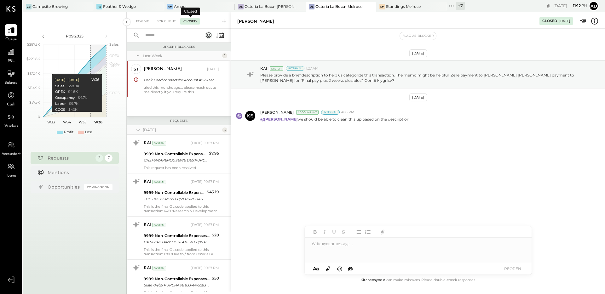
scroll to position [186, 0]
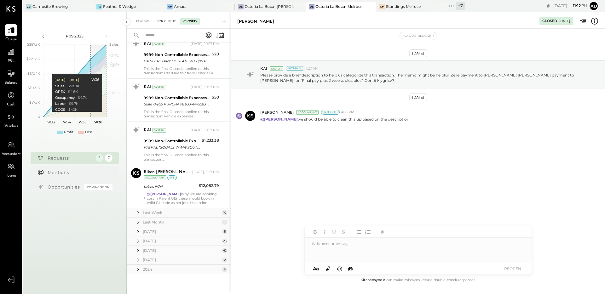
click at [168, 20] on div "For Client" at bounding box center [167, 21] width 26 height 6
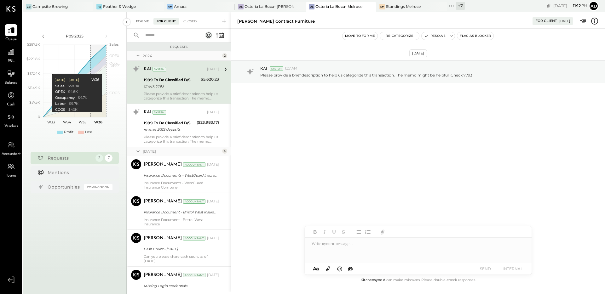
click at [143, 23] on div "For Me" at bounding box center [142, 21] width 19 height 6
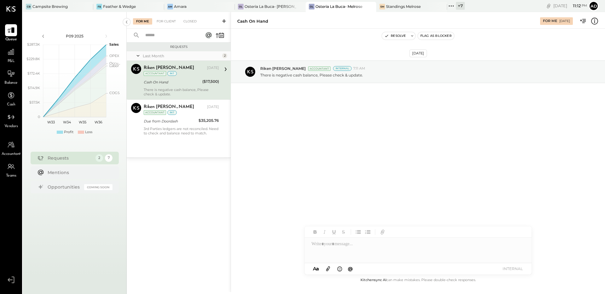
click at [298, 127] on div "Aug 28th, 2025 Riken Shethiya Accountant Internal 7:11 AM There is negative cas…" at bounding box center [418, 87] width 374 height 86
click at [387, 130] on div "Aug 28th, 2025 Riken Shethiya Accountant Internal 7:11 AM There is negative cas…" at bounding box center [418, 87] width 374 height 86
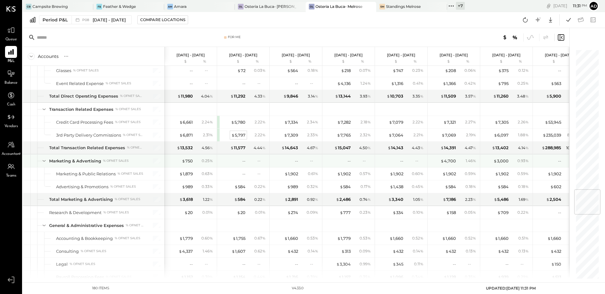
scroll to position [1172, 0]
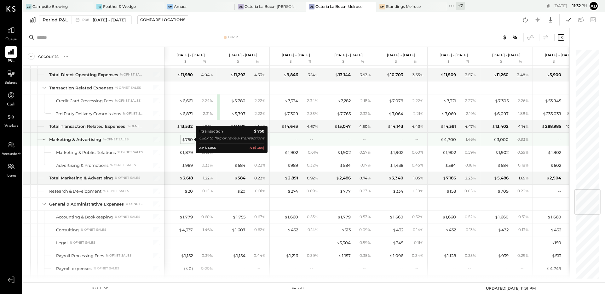
click at [184, 139] on span "$" at bounding box center [183, 139] width 3 height 5
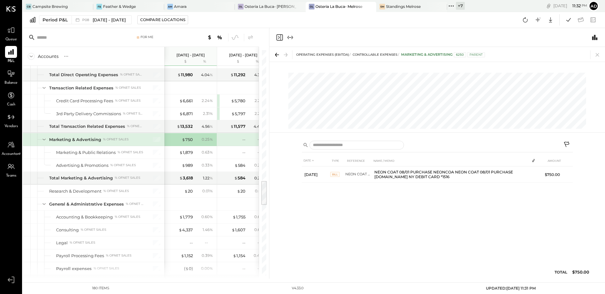
click at [597, 56] on icon at bounding box center [597, 54] width 9 height 9
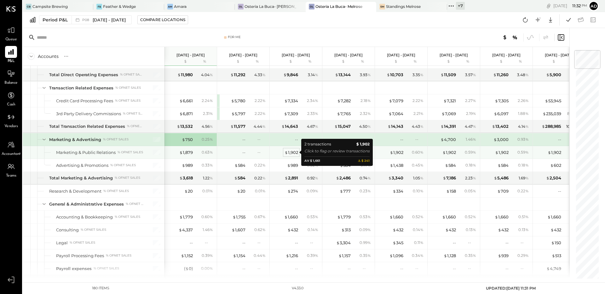
click at [286, 153] on span "$" at bounding box center [286, 152] width 3 height 5
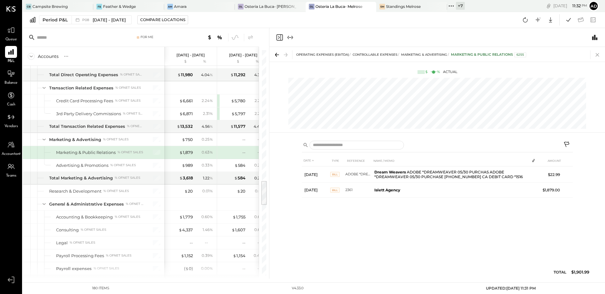
click at [598, 55] on icon at bounding box center [597, 54] width 9 height 9
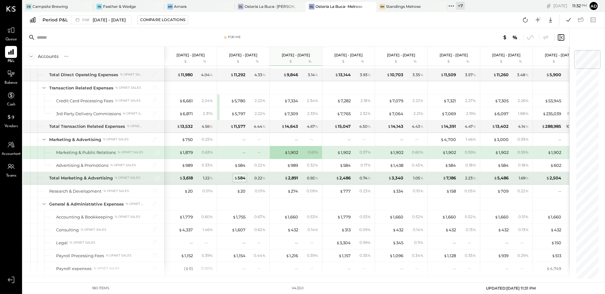
click at [243, 176] on div "$ 584" at bounding box center [239, 178] width 11 height 6
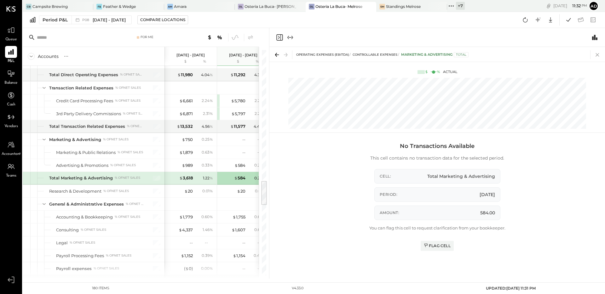
click at [594, 53] on icon at bounding box center [597, 54] width 9 height 9
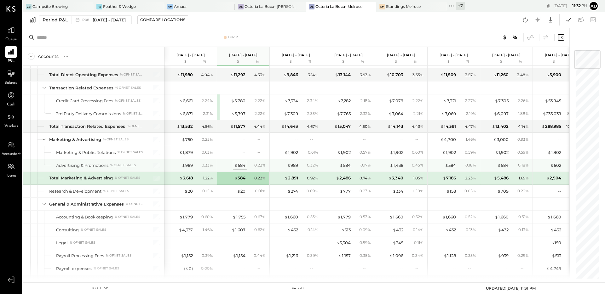
click at [241, 163] on div "$ 584" at bounding box center [240, 166] width 11 height 6
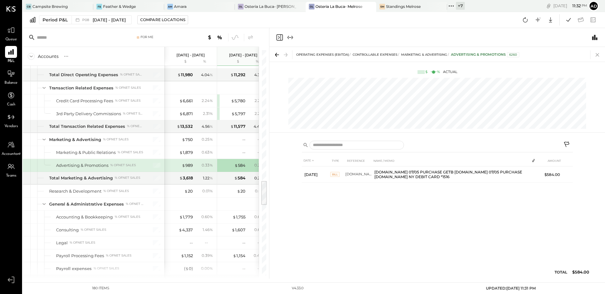
click at [598, 55] on icon at bounding box center [597, 54] width 9 height 9
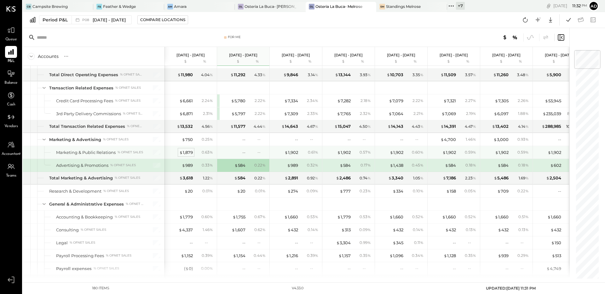
click at [190, 154] on div "$ 1,879" at bounding box center [186, 153] width 14 height 6
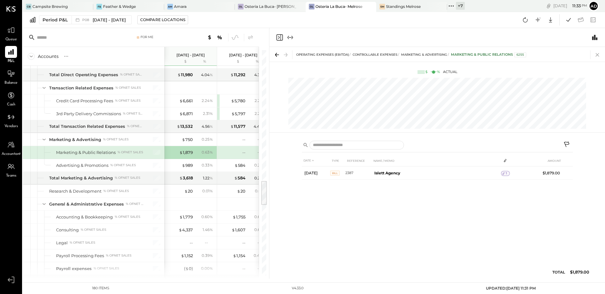
click at [595, 54] on icon at bounding box center [597, 54] width 9 height 9
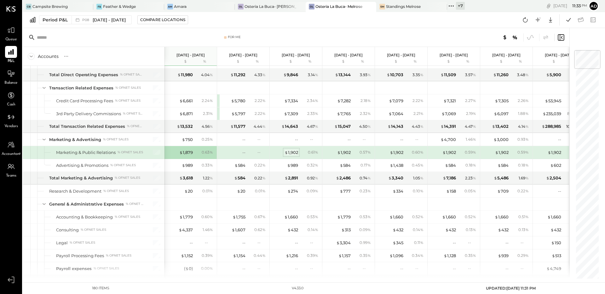
click at [288, 154] on div "$ 1,902" at bounding box center [292, 153] width 14 height 6
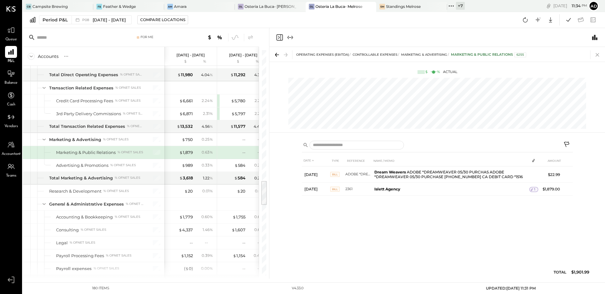
click at [596, 55] on icon at bounding box center [597, 54] width 9 height 9
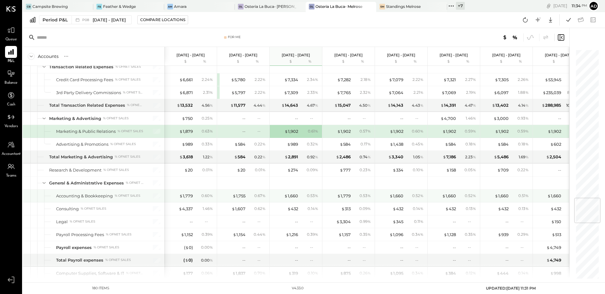
scroll to position [1243, 0]
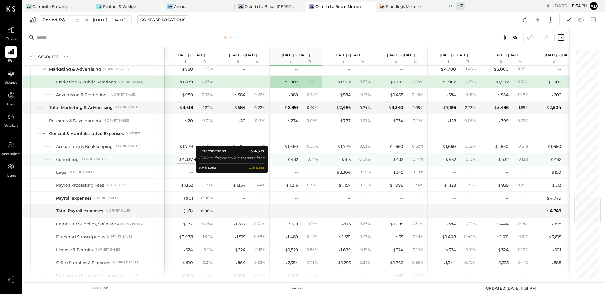
click at [188, 160] on div "$ 4,337" at bounding box center [186, 160] width 14 height 6
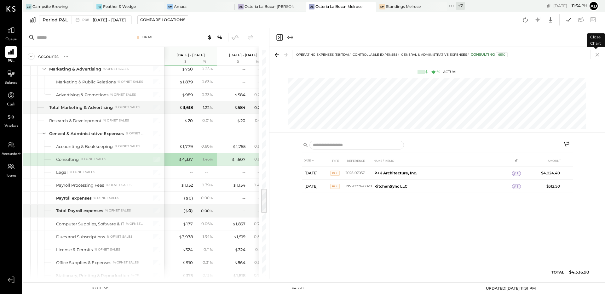
click at [598, 56] on icon at bounding box center [597, 54] width 3 height 3
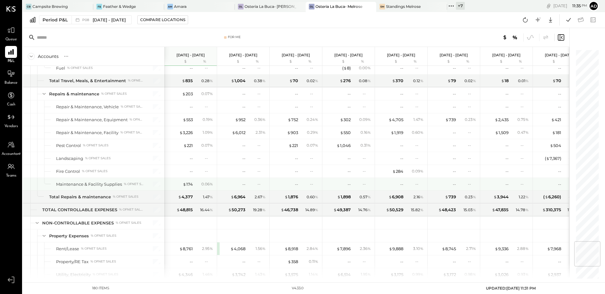
scroll to position [1718, 0]
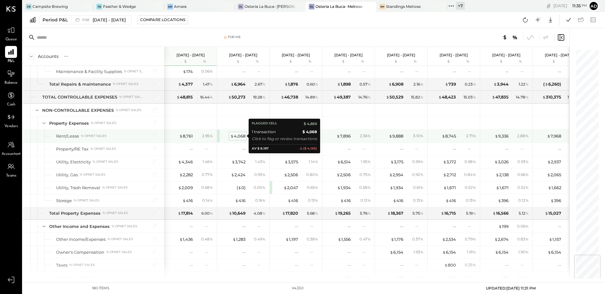
click at [236, 136] on div "$ 4,068" at bounding box center [237, 136] width 15 height 6
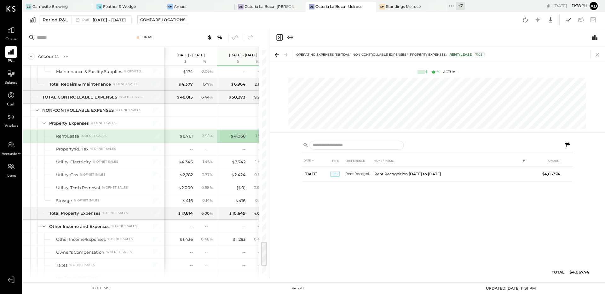
click at [598, 56] on icon at bounding box center [597, 54] width 9 height 9
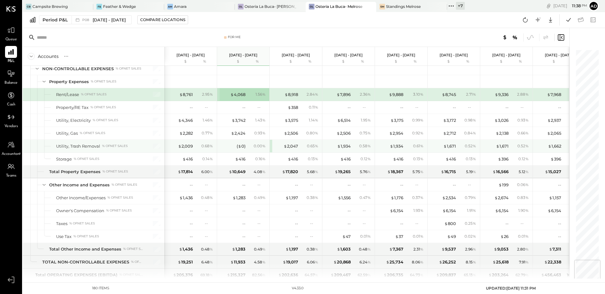
scroll to position [1760, 0]
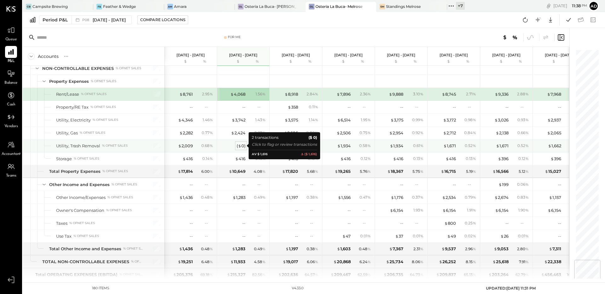
click at [241, 145] on span "$" at bounding box center [239, 145] width 3 height 5
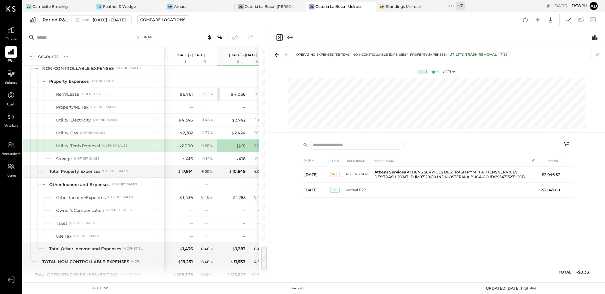
click at [595, 52] on icon at bounding box center [597, 54] width 9 height 9
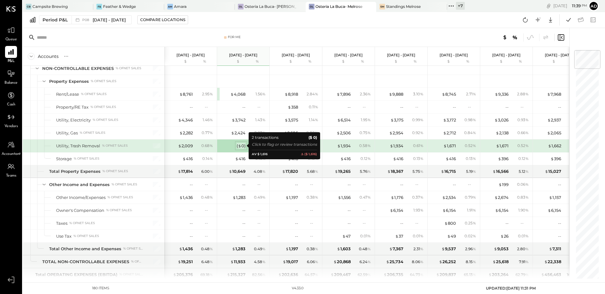
click at [241, 147] on span "$" at bounding box center [239, 145] width 3 height 5
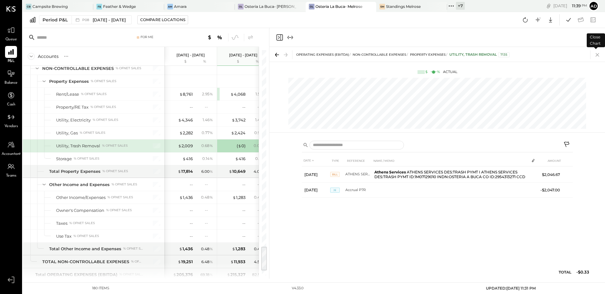
click at [596, 55] on icon at bounding box center [597, 54] width 9 height 9
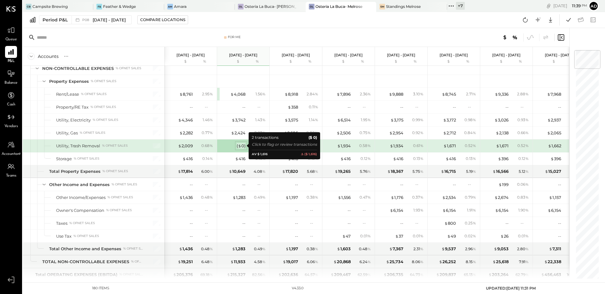
click at [239, 145] on span "$" at bounding box center [239, 145] width 3 height 5
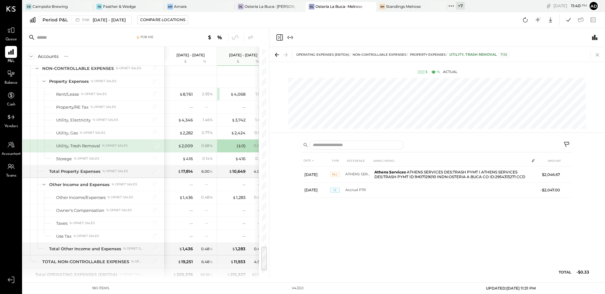
click at [597, 53] on icon at bounding box center [597, 54] width 9 height 9
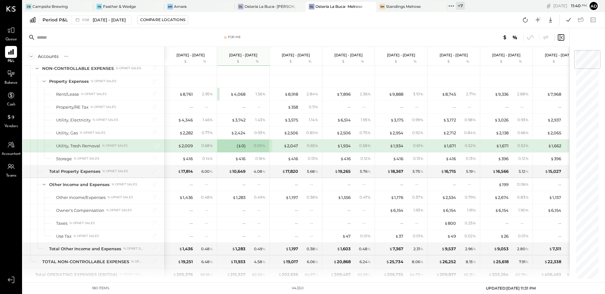
click at [281, 144] on div "$ 2,047" at bounding box center [285, 146] width 25 height 6
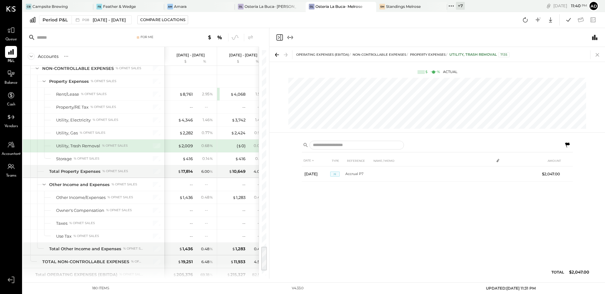
click at [597, 55] on icon at bounding box center [597, 54] width 3 height 3
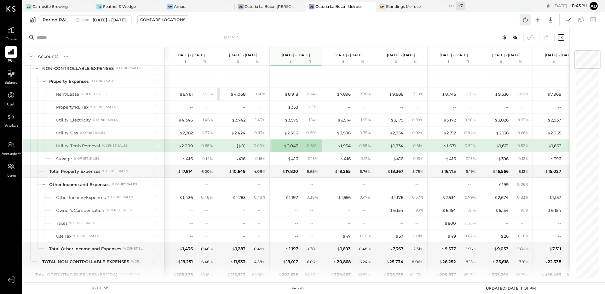
click at [529, 18] on icon at bounding box center [525, 20] width 8 height 8
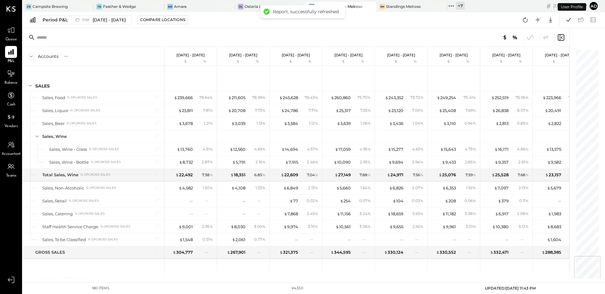
scroll to position [1727, 0]
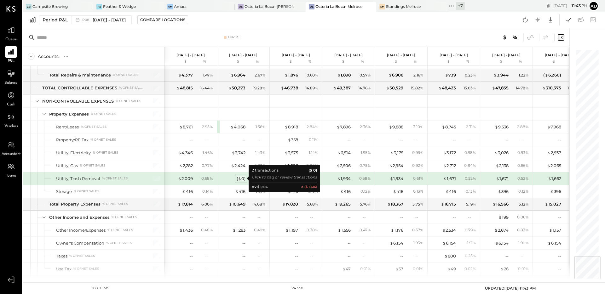
click at [240, 180] on span "$" at bounding box center [239, 178] width 3 height 5
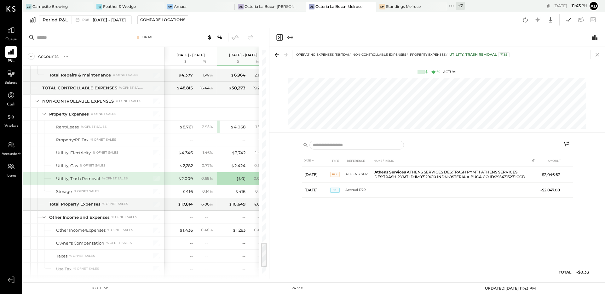
click at [596, 57] on icon at bounding box center [597, 54] width 9 height 9
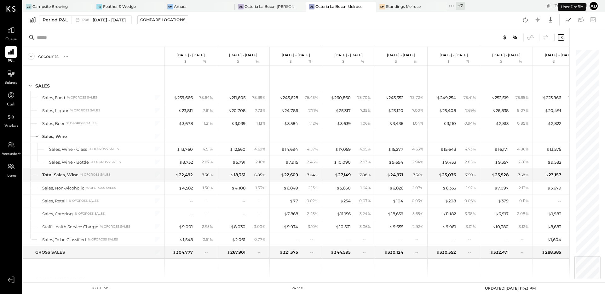
scroll to position [1727, 0]
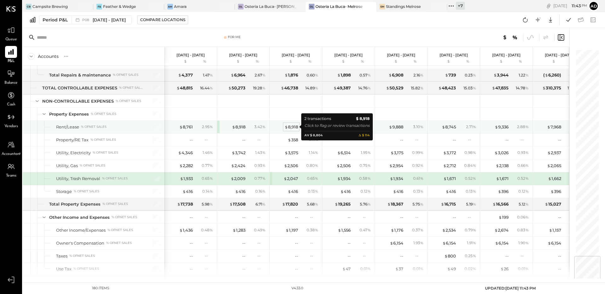
click at [291, 129] on div "$ 8,918" at bounding box center [292, 127] width 14 height 6
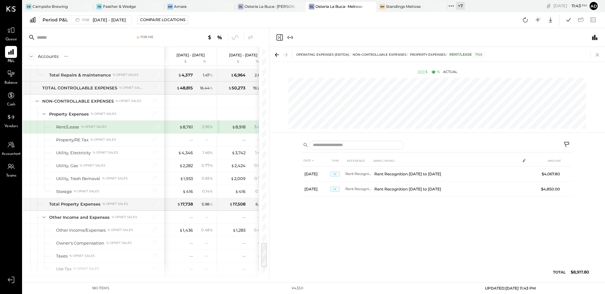
click at [597, 53] on icon at bounding box center [597, 54] width 9 height 9
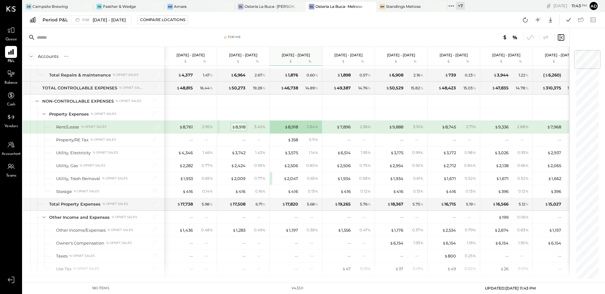
click at [240, 127] on div "$ 8,918" at bounding box center [239, 127] width 14 height 6
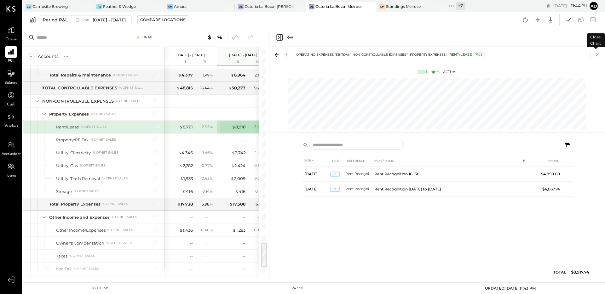
click at [598, 53] on icon at bounding box center [597, 54] width 9 height 9
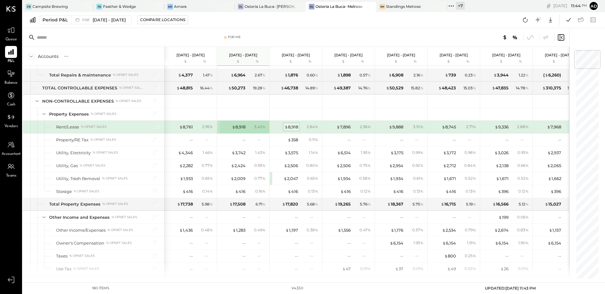
click at [295, 124] on div "$ 8,918" at bounding box center [292, 127] width 14 height 6
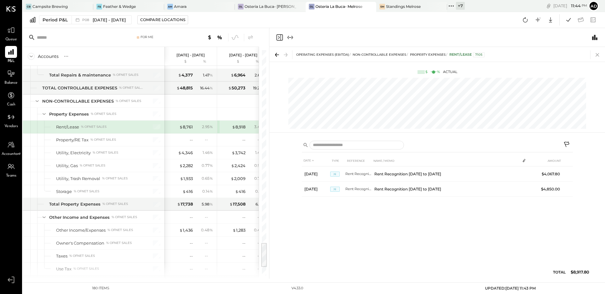
click at [598, 54] on icon at bounding box center [597, 54] width 9 height 9
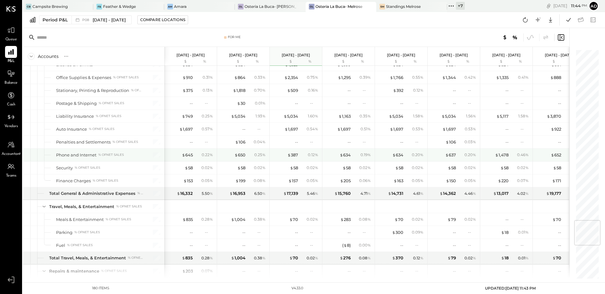
scroll to position [1419, 0]
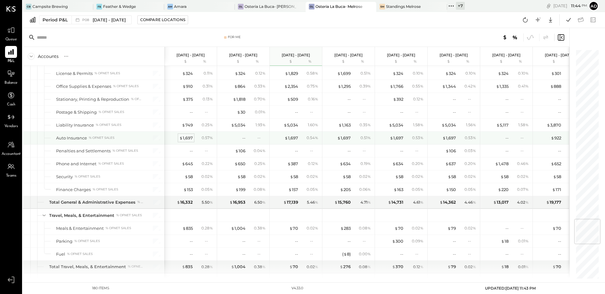
click at [186, 138] on div "$ 1,697" at bounding box center [186, 138] width 14 height 6
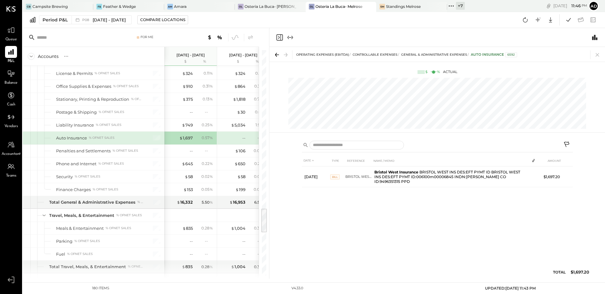
drag, startPoint x: 597, startPoint y: 56, endPoint x: 358, endPoint y: 77, distance: 240.1
click at [597, 56] on icon at bounding box center [597, 54] width 9 height 9
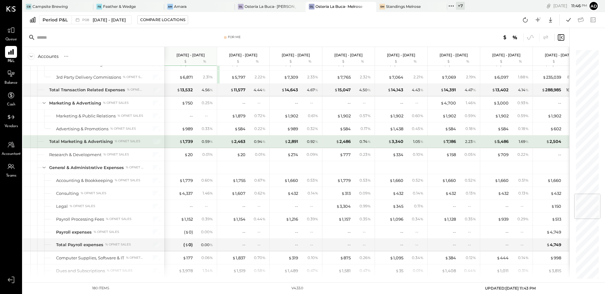
scroll to position [1203, 0]
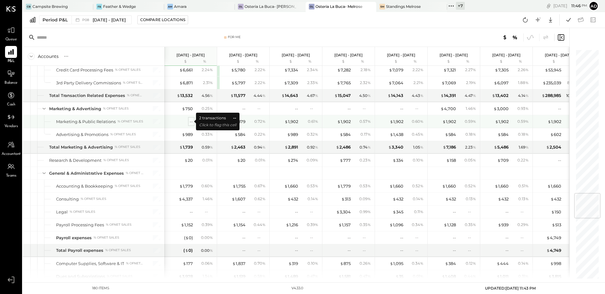
click at [191, 122] on div "--" at bounding box center [191, 122] width 3 height 6
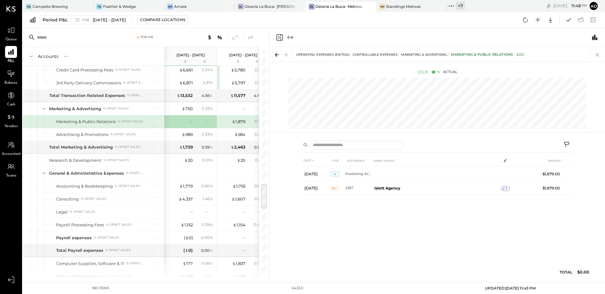
click at [596, 54] on icon at bounding box center [597, 54] width 9 height 9
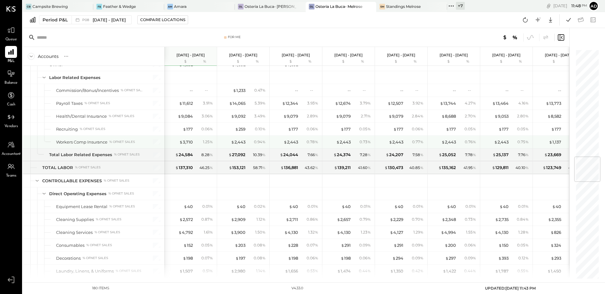
scroll to position [892, 0]
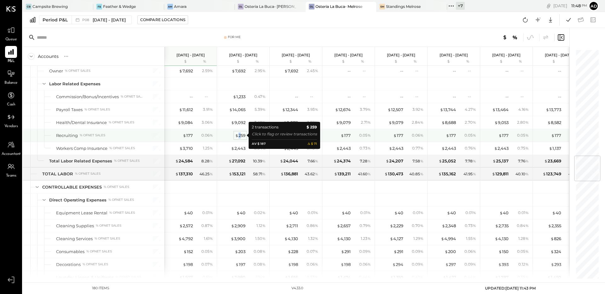
click at [240, 135] on div "$ 259" at bounding box center [240, 136] width 10 height 6
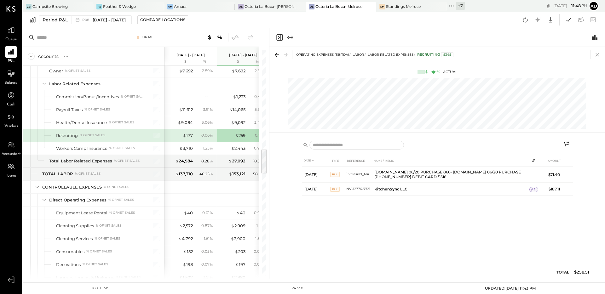
click at [600, 53] on icon at bounding box center [597, 54] width 9 height 9
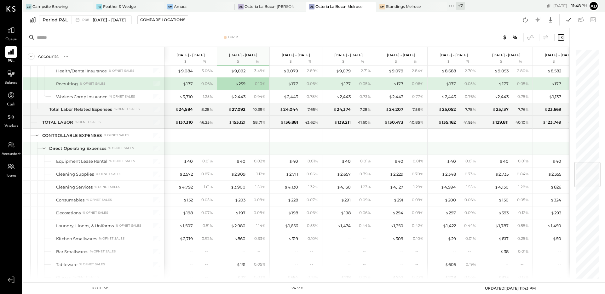
scroll to position [913, 0]
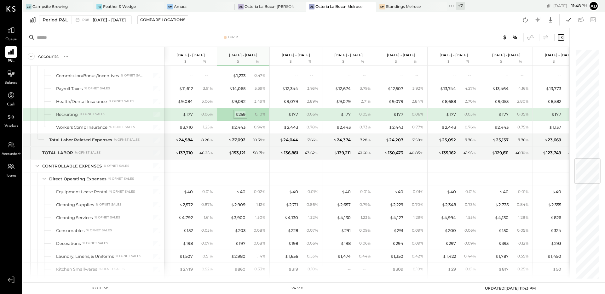
click at [241, 114] on div "$ 259" at bounding box center [240, 115] width 10 height 6
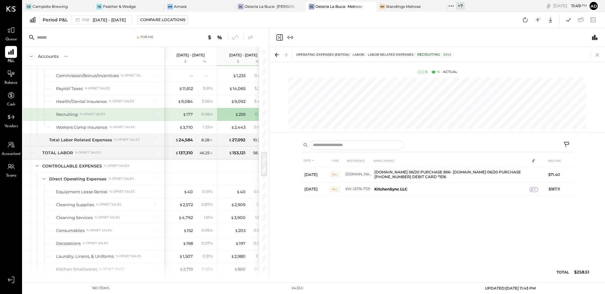
click at [599, 55] on icon at bounding box center [597, 54] width 9 height 9
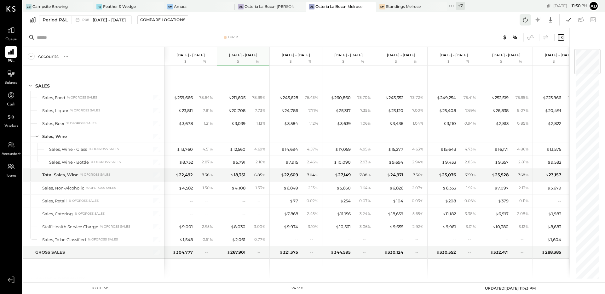
click at [525, 18] on icon at bounding box center [525, 19] width 5 height 5
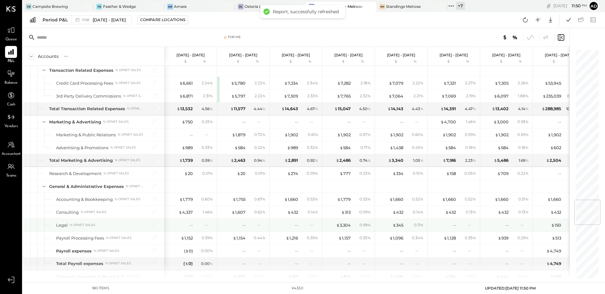
scroll to position [1258, 0]
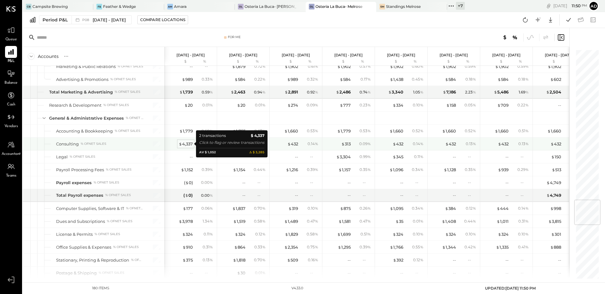
click at [188, 144] on div "$ 4,337" at bounding box center [186, 144] width 14 height 6
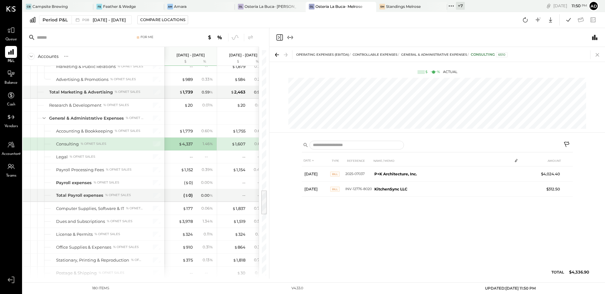
click at [600, 55] on icon at bounding box center [597, 54] width 9 height 9
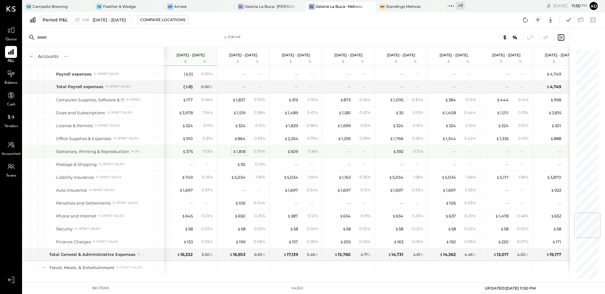
scroll to position [1413, 0]
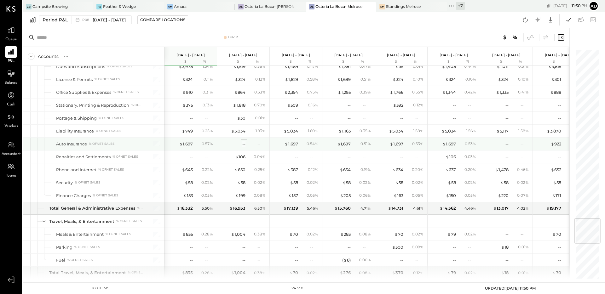
click at [245, 143] on div "--" at bounding box center [243, 144] width 3 height 6
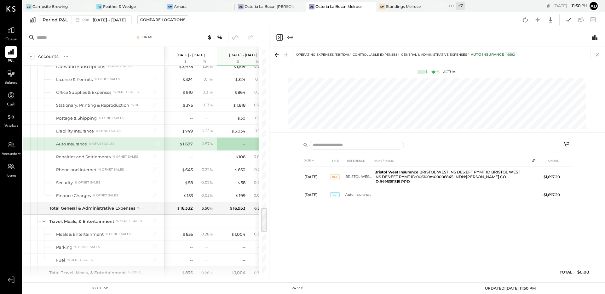
click at [598, 57] on icon at bounding box center [597, 54] width 9 height 9
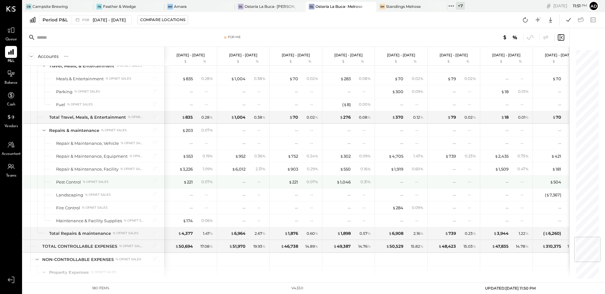
scroll to position [1804, 0]
